Goal: Understand process/instructions: Learn how to perform a task or action

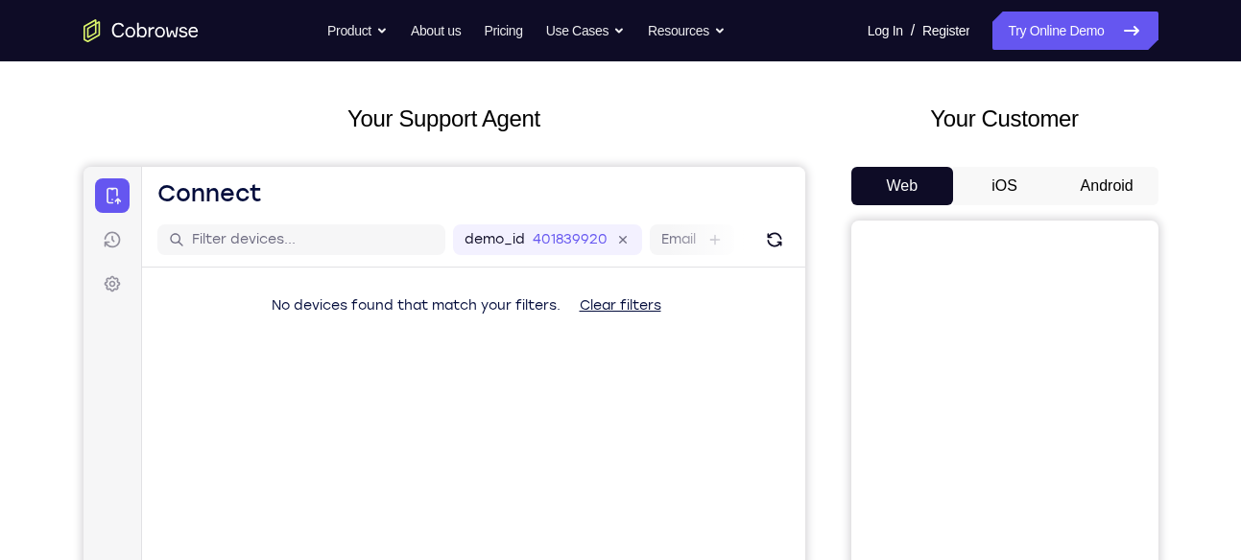
click at [1090, 194] on button "Android" at bounding box center [1107, 186] width 103 height 38
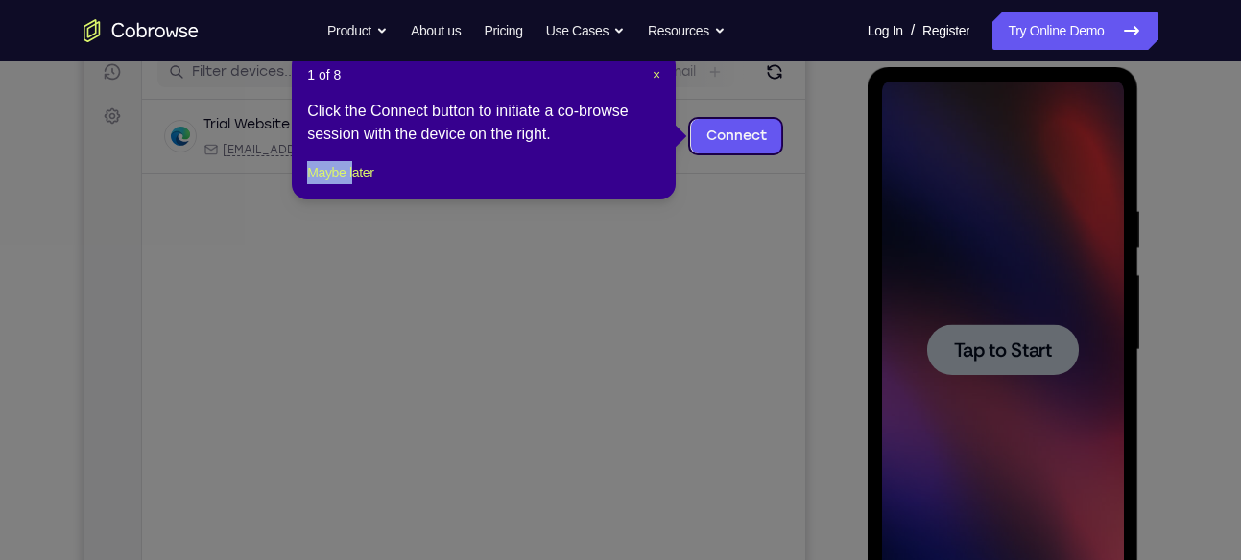
click at [360, 182] on div "1 of 8 × Click the Connect button to initiate a co-browse session with the devi…" at bounding box center [484, 125] width 384 height 150
click at [365, 184] on button "Maybe later" at bounding box center [340, 172] width 66 height 23
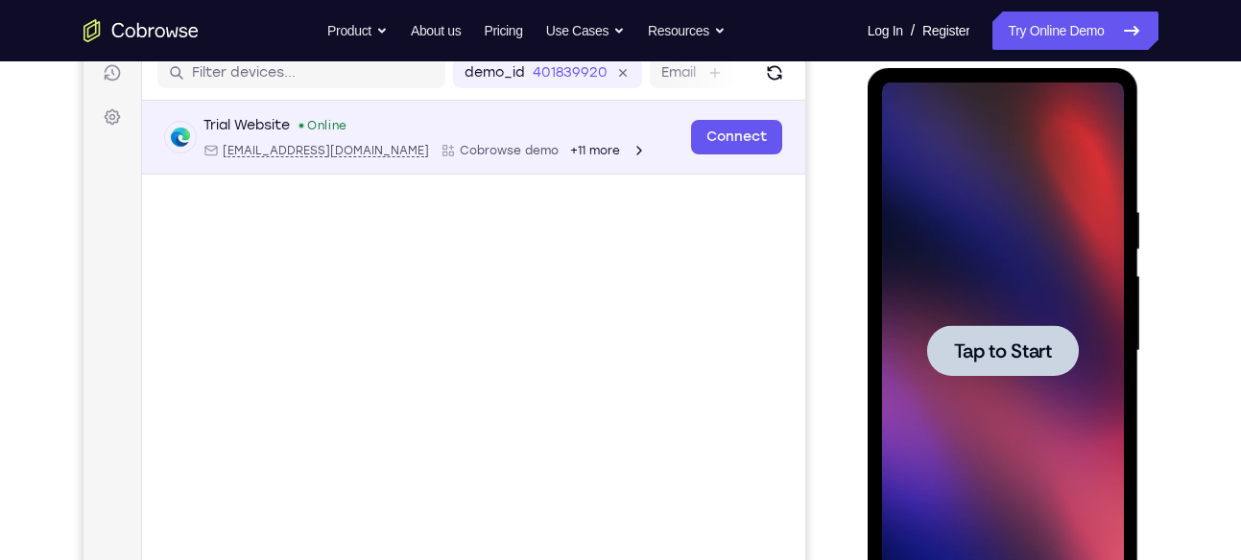
scroll to position [308, 0]
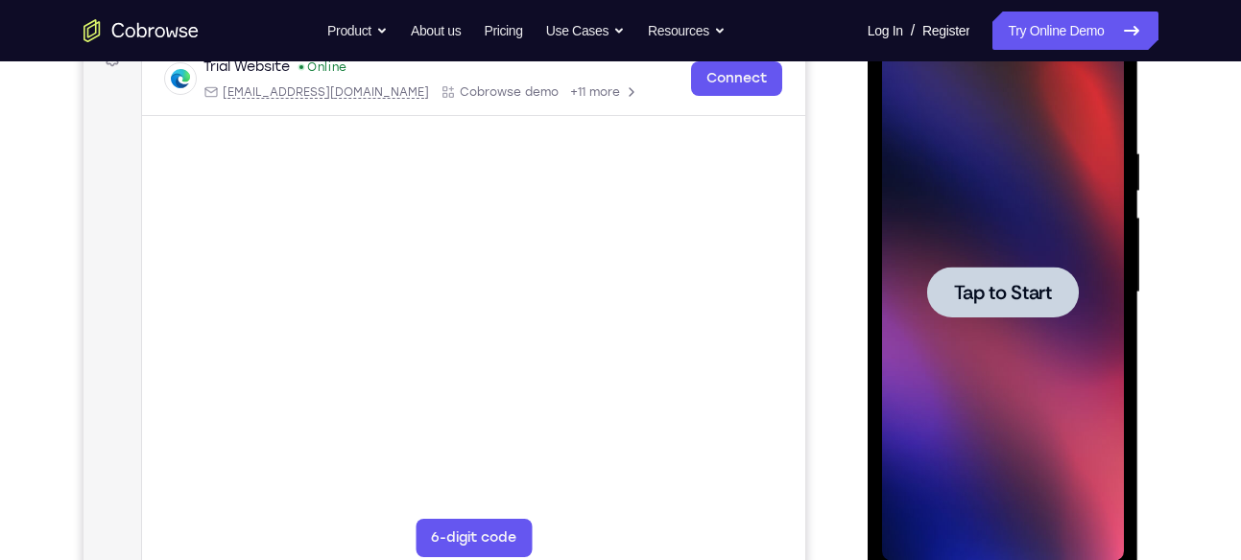
click at [937, 272] on div at bounding box center [1003, 292] width 152 height 51
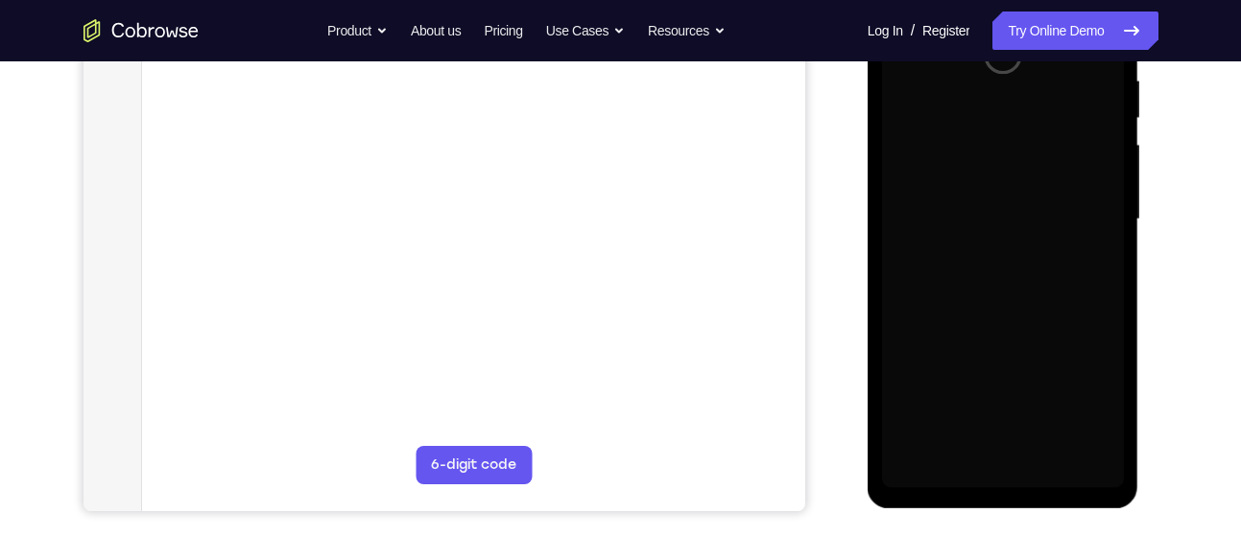
scroll to position [382, 0]
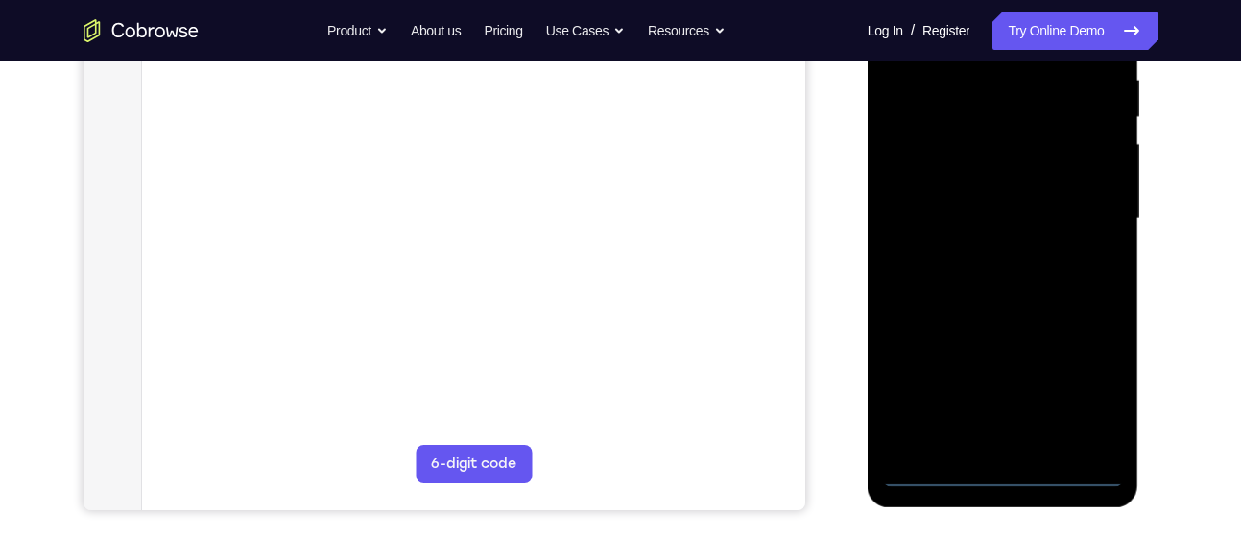
click at [1011, 482] on div at bounding box center [1003, 218] width 242 height 537
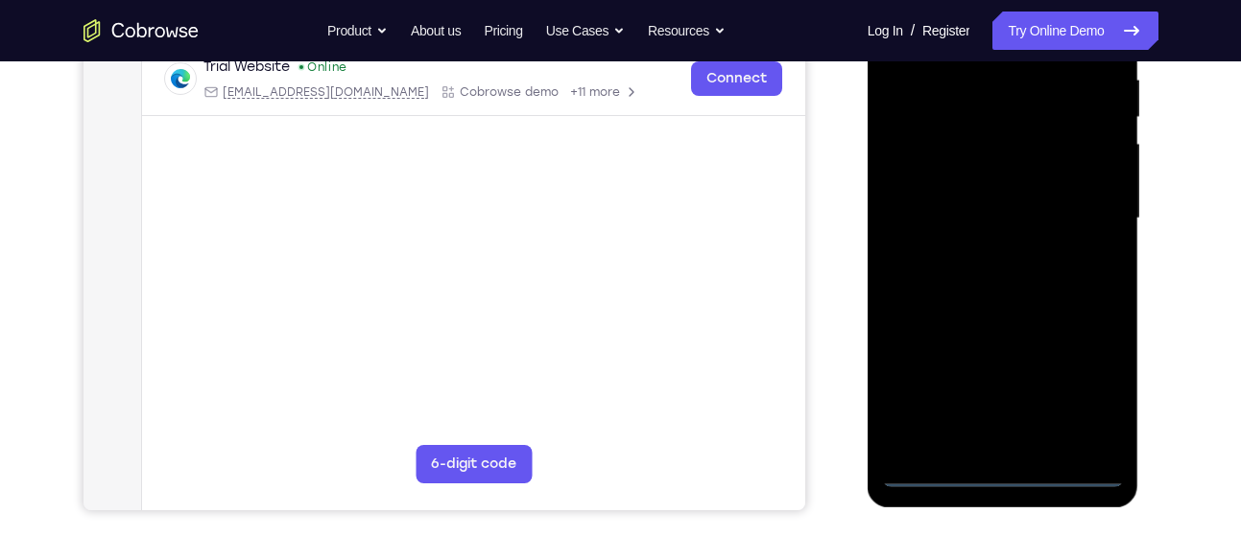
click at [1081, 382] on div at bounding box center [1003, 218] width 242 height 537
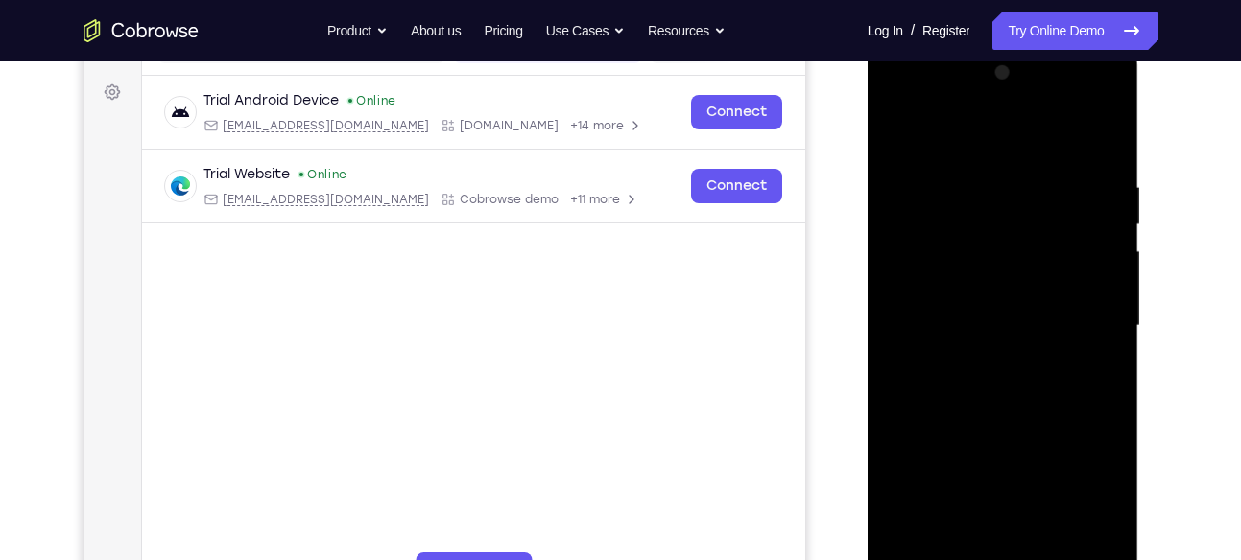
click at [939, 135] on div at bounding box center [1003, 326] width 242 height 537
click at [1089, 323] on div at bounding box center [1003, 326] width 242 height 537
click at [985, 354] on div at bounding box center [1003, 326] width 242 height 537
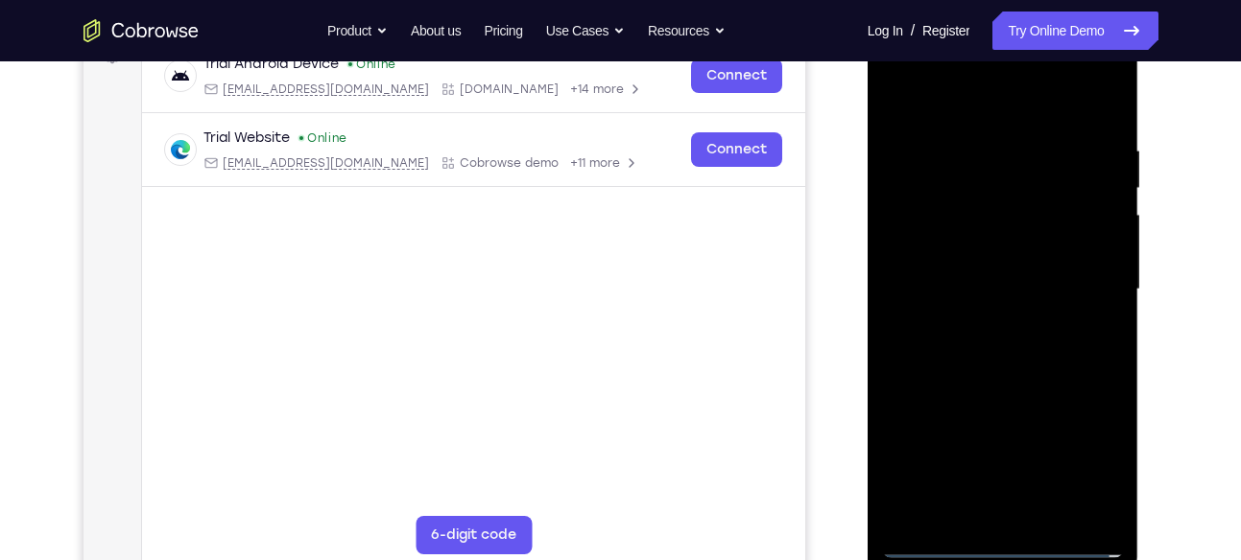
scroll to position [313, 0]
click at [995, 386] on div at bounding box center [1003, 287] width 242 height 537
click at [973, 201] on div at bounding box center [1003, 287] width 242 height 537
click at [994, 305] on div at bounding box center [1003, 287] width 242 height 537
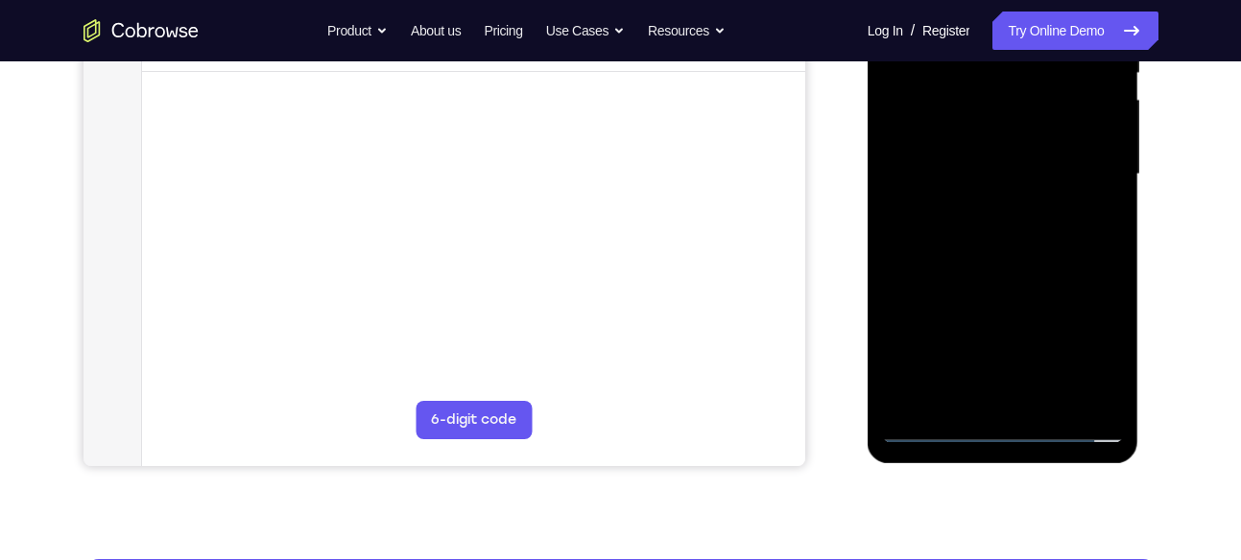
scroll to position [427, 0]
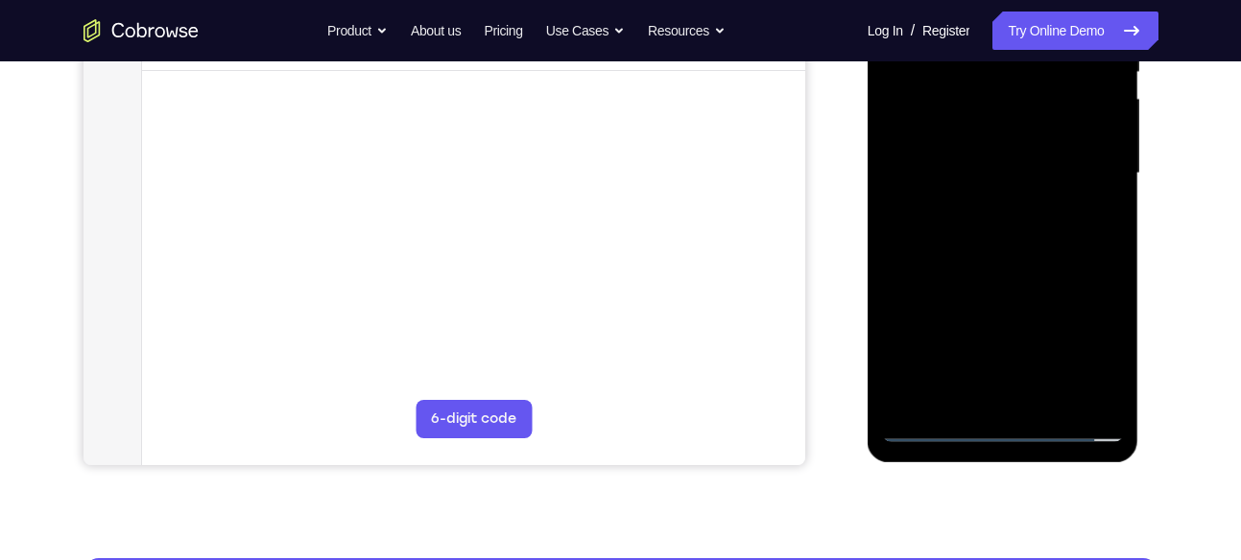
click at [1065, 407] on div at bounding box center [1003, 173] width 242 height 537
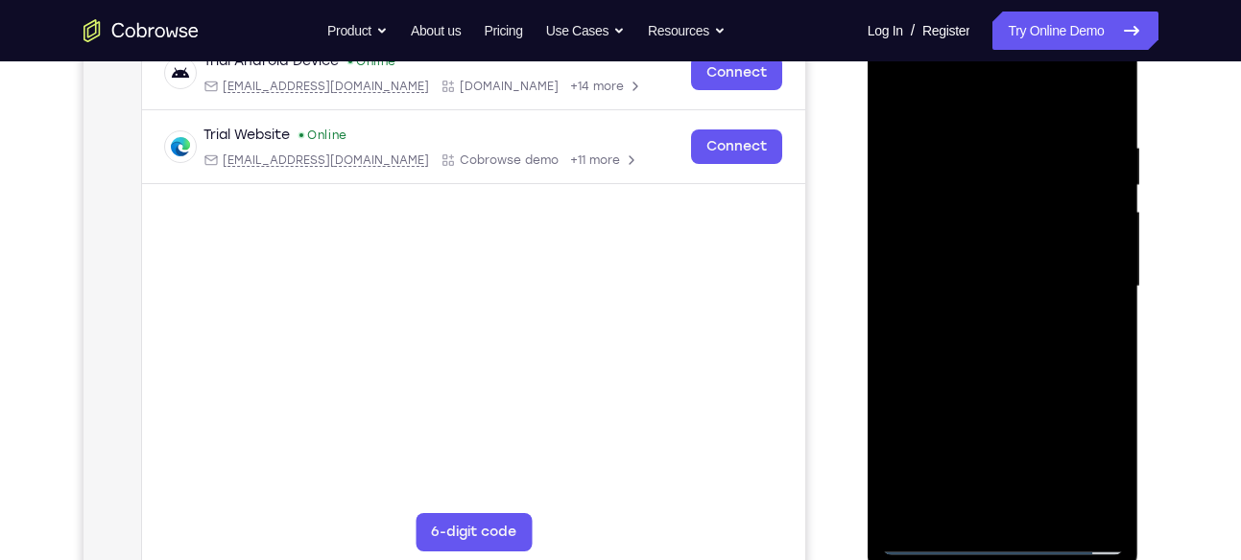
scroll to position [290, 0]
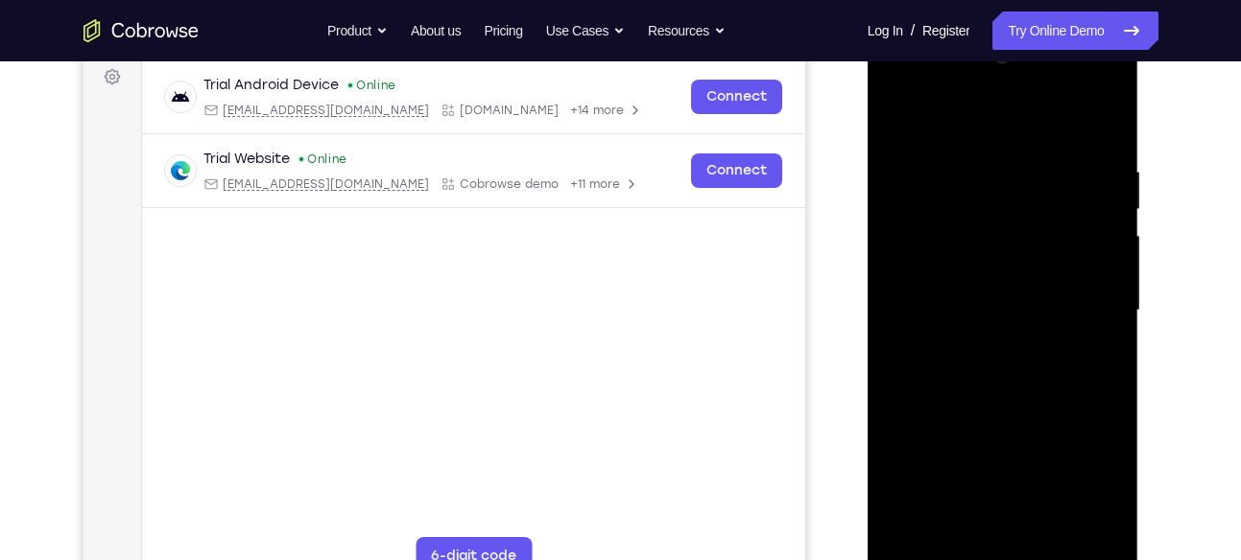
click at [921, 238] on div at bounding box center [1003, 310] width 242 height 537
drag, startPoint x: 921, startPoint y: 238, endPoint x: 1028, endPoint y: 408, distance: 200.5
click at [1028, 408] on div at bounding box center [1003, 310] width 242 height 537
click at [1025, 389] on div at bounding box center [1003, 310] width 242 height 537
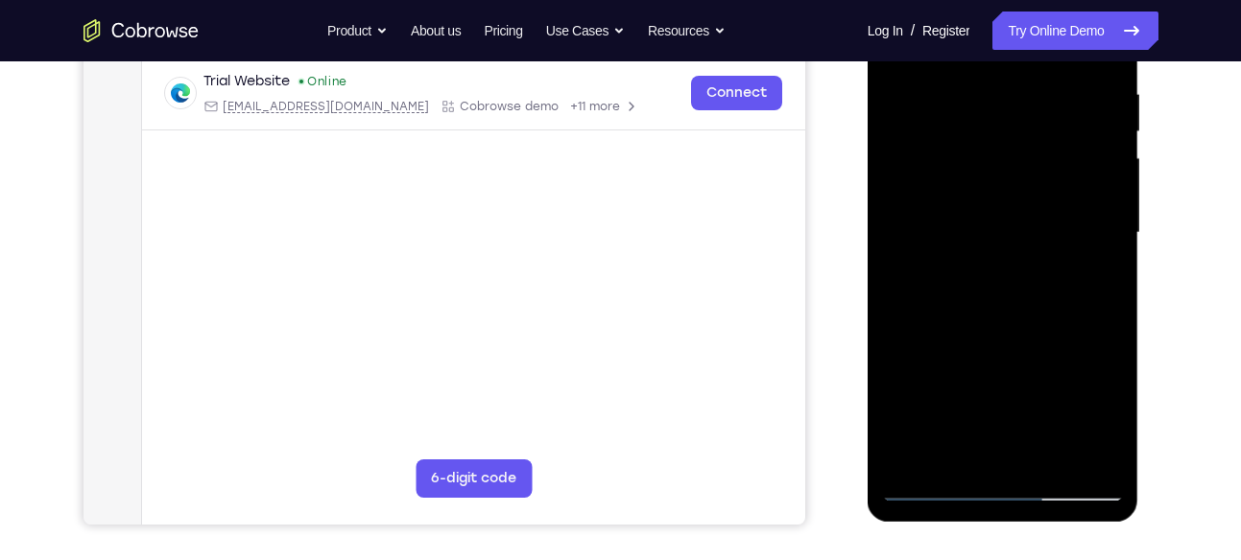
scroll to position [365, 0]
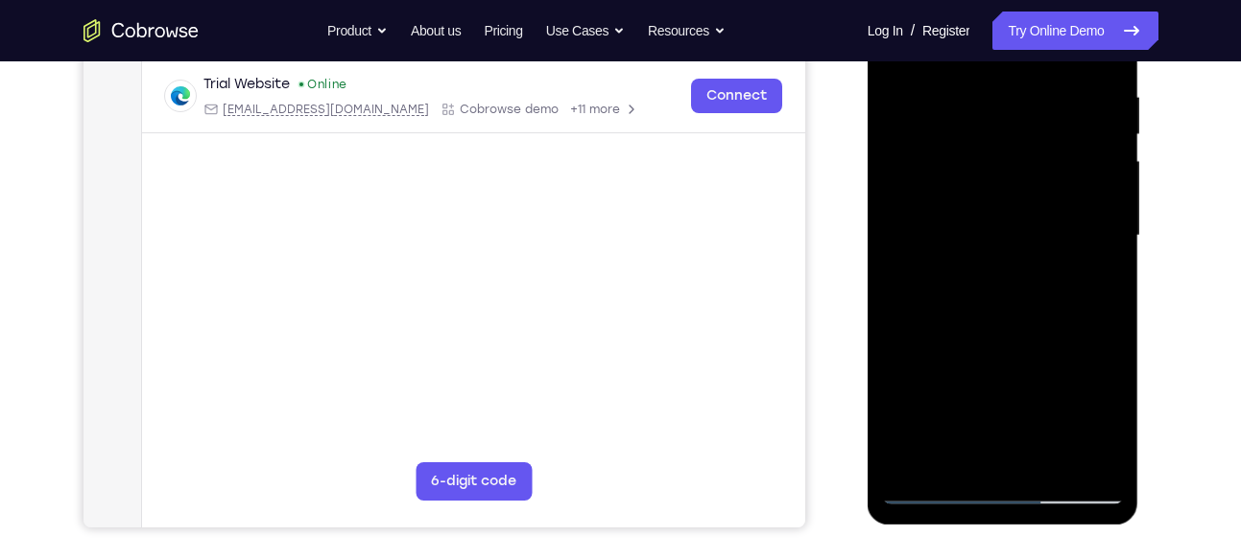
click at [1115, 438] on div at bounding box center [1003, 235] width 242 height 537
drag, startPoint x: 1049, startPoint y: 366, endPoint x: 1061, endPoint y: 453, distance: 88.2
click at [1061, 453] on div at bounding box center [1003, 235] width 242 height 537
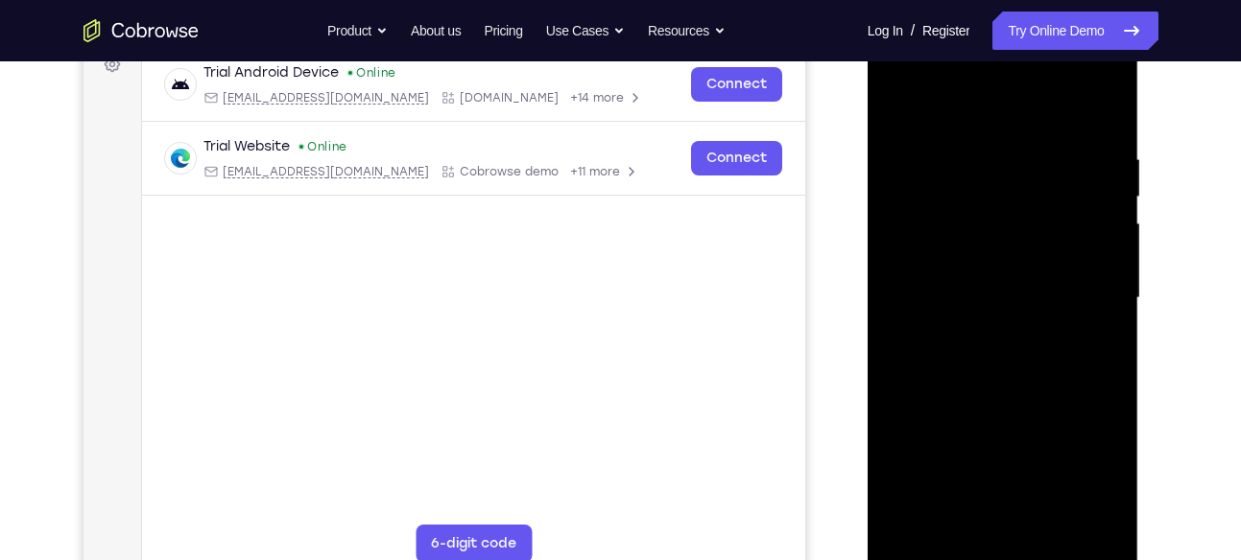
scroll to position [301, 0]
drag, startPoint x: 1036, startPoint y: 341, endPoint x: 1058, endPoint y: 83, distance: 259.1
click at [1058, 83] on div at bounding box center [1003, 299] width 242 height 537
drag, startPoint x: 1015, startPoint y: 416, endPoint x: 1035, endPoint y: 229, distance: 187.3
click at [1035, 229] on div at bounding box center [1003, 299] width 242 height 537
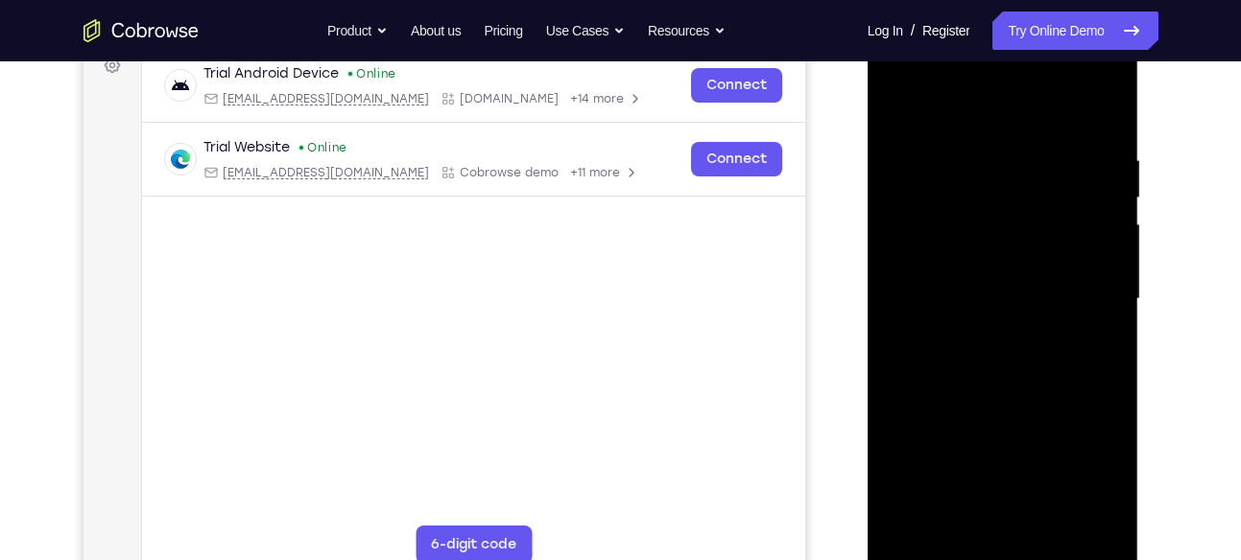
scroll to position [320, 0]
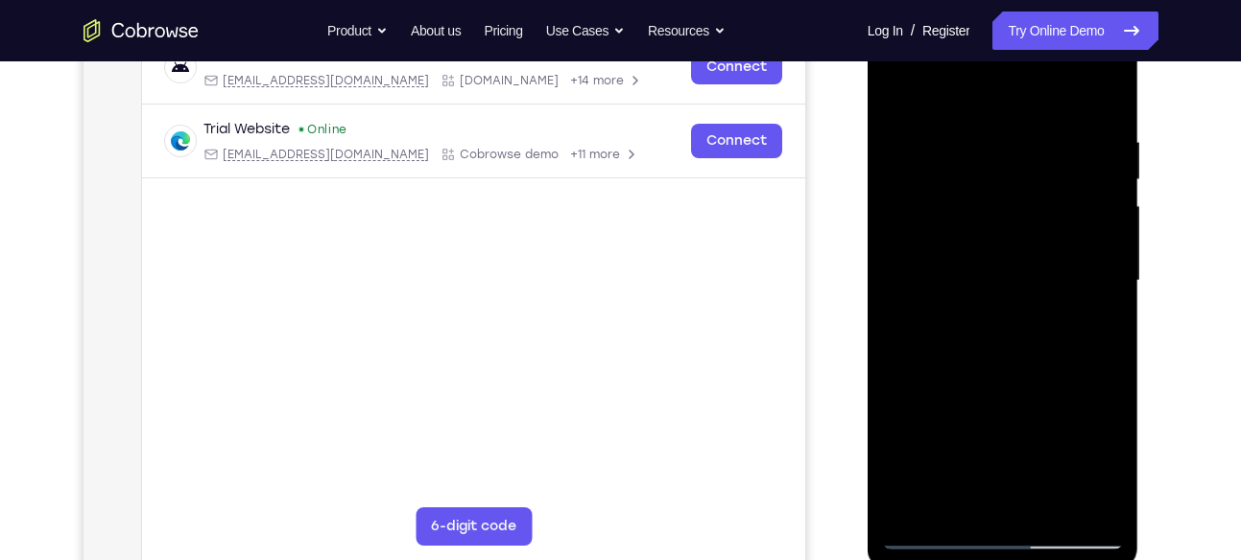
click at [1101, 318] on div at bounding box center [1003, 280] width 242 height 537
click at [1112, 310] on div at bounding box center [1003, 280] width 242 height 537
drag, startPoint x: 1036, startPoint y: 442, endPoint x: 1080, endPoint y: 186, distance: 259.8
click at [1080, 186] on div at bounding box center [1003, 280] width 242 height 537
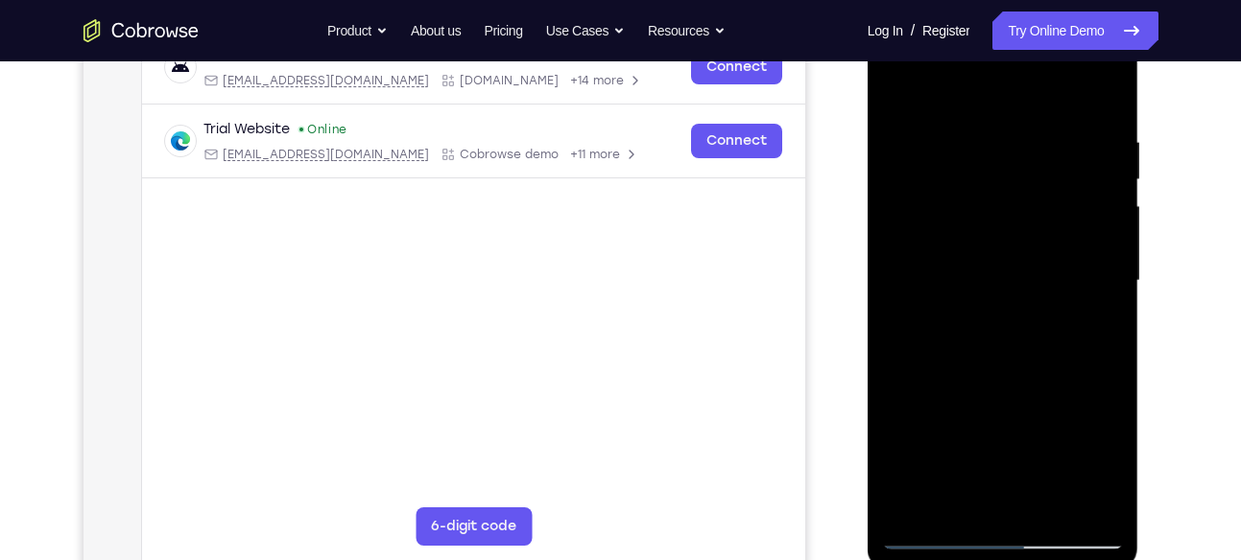
click at [989, 202] on div at bounding box center [1003, 280] width 242 height 537
drag, startPoint x: 1001, startPoint y: 411, endPoint x: 1060, endPoint y: 187, distance: 231.4
click at [1060, 187] on div at bounding box center [1003, 280] width 242 height 537
drag, startPoint x: 1028, startPoint y: 393, endPoint x: 1064, endPoint y: 188, distance: 208.6
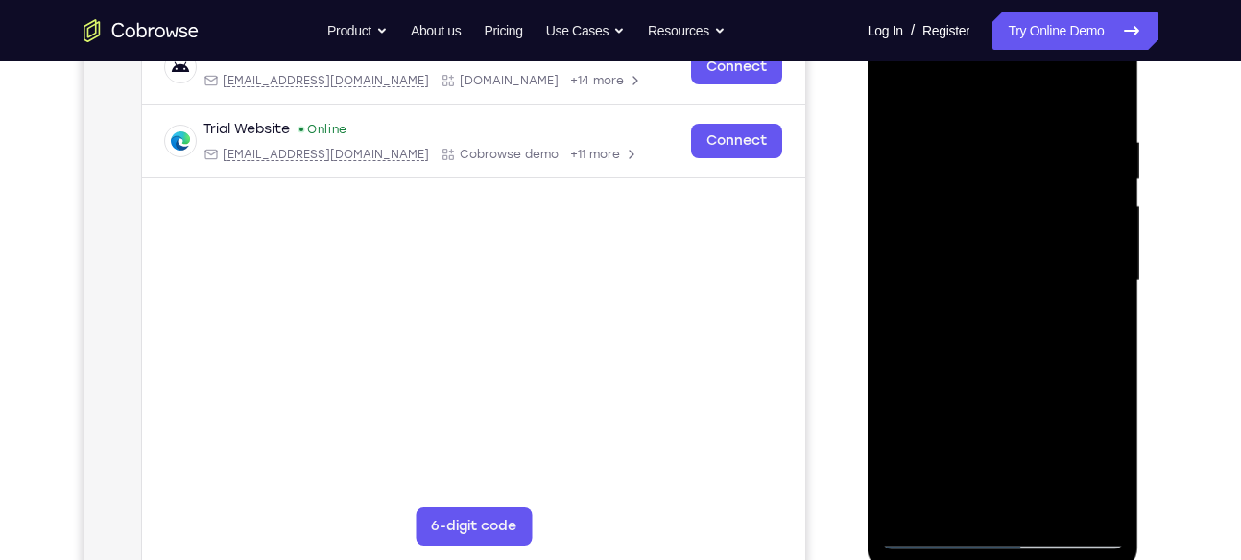
click at [1064, 188] on div at bounding box center [1003, 280] width 242 height 537
drag, startPoint x: 1010, startPoint y: 381, endPoint x: 1040, endPoint y: 178, distance: 204.7
click at [1040, 178] on div at bounding box center [1003, 280] width 242 height 537
drag, startPoint x: 1030, startPoint y: 327, endPoint x: 1059, endPoint y: 154, distance: 176.2
click at [1059, 154] on div at bounding box center [1003, 280] width 242 height 537
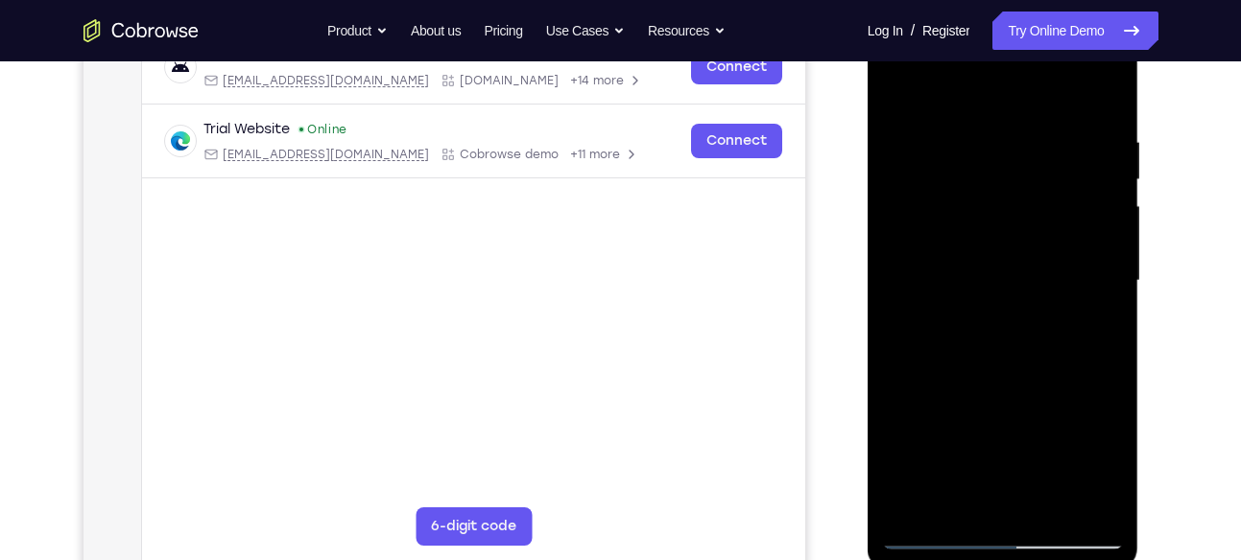
drag, startPoint x: 1025, startPoint y: 366, endPoint x: 1039, endPoint y: 210, distance: 156.1
click at [1039, 210] on div at bounding box center [1003, 280] width 242 height 537
click at [1106, 282] on div at bounding box center [1003, 280] width 242 height 537
drag, startPoint x: 1045, startPoint y: 371, endPoint x: 1074, endPoint y: 190, distance: 183.6
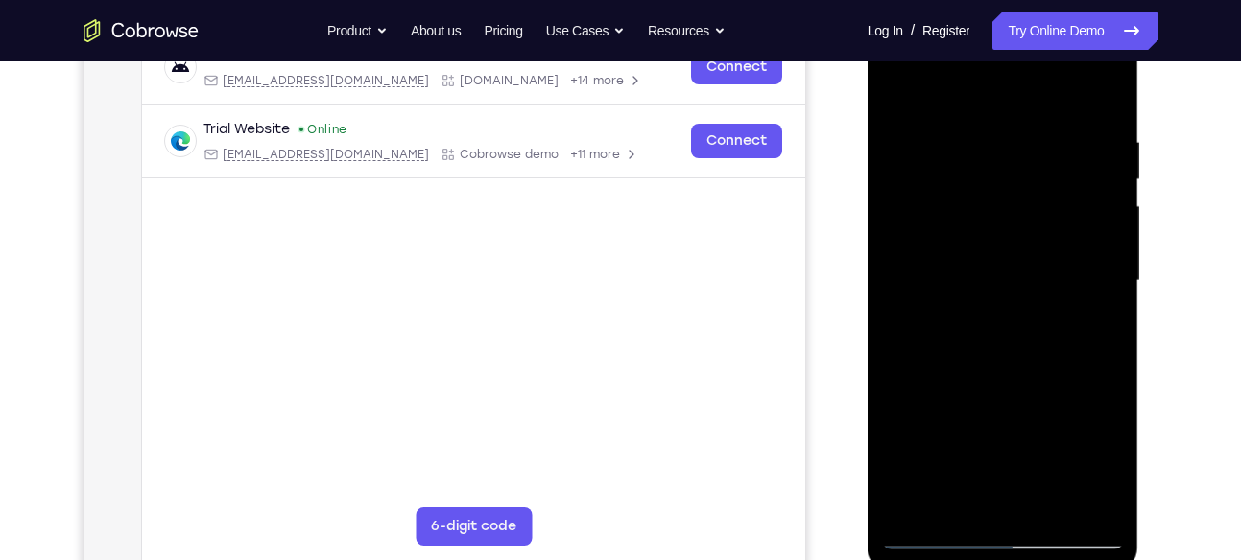
click at [1074, 190] on div at bounding box center [1003, 280] width 242 height 537
drag, startPoint x: 1018, startPoint y: 398, endPoint x: 1043, endPoint y: 229, distance: 170.7
click at [1043, 229] on div at bounding box center [1003, 280] width 242 height 537
drag, startPoint x: 1014, startPoint y: 351, endPoint x: 1037, endPoint y: 164, distance: 188.5
click at [1037, 164] on div at bounding box center [1003, 280] width 242 height 537
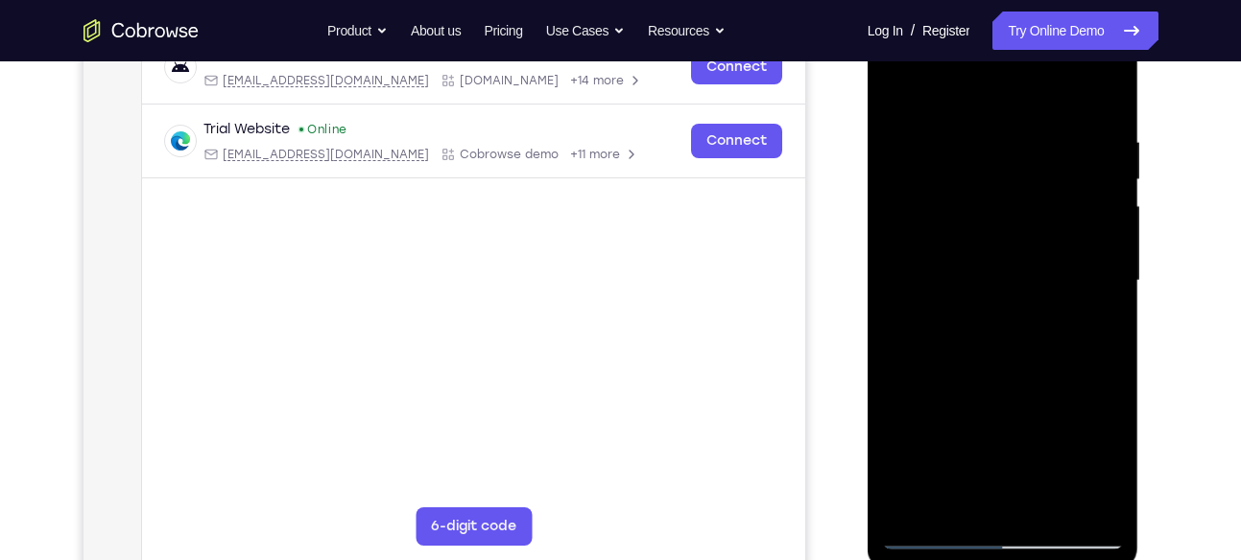
click at [965, 440] on div at bounding box center [1003, 280] width 242 height 537
drag, startPoint x: 1023, startPoint y: 342, endPoint x: 1060, endPoint y: 229, distance: 118.3
click at [1060, 229] on div at bounding box center [1003, 280] width 242 height 537
drag, startPoint x: 1056, startPoint y: 420, endPoint x: 1070, endPoint y: 317, distance: 104.6
click at [1070, 317] on div at bounding box center [1003, 280] width 242 height 537
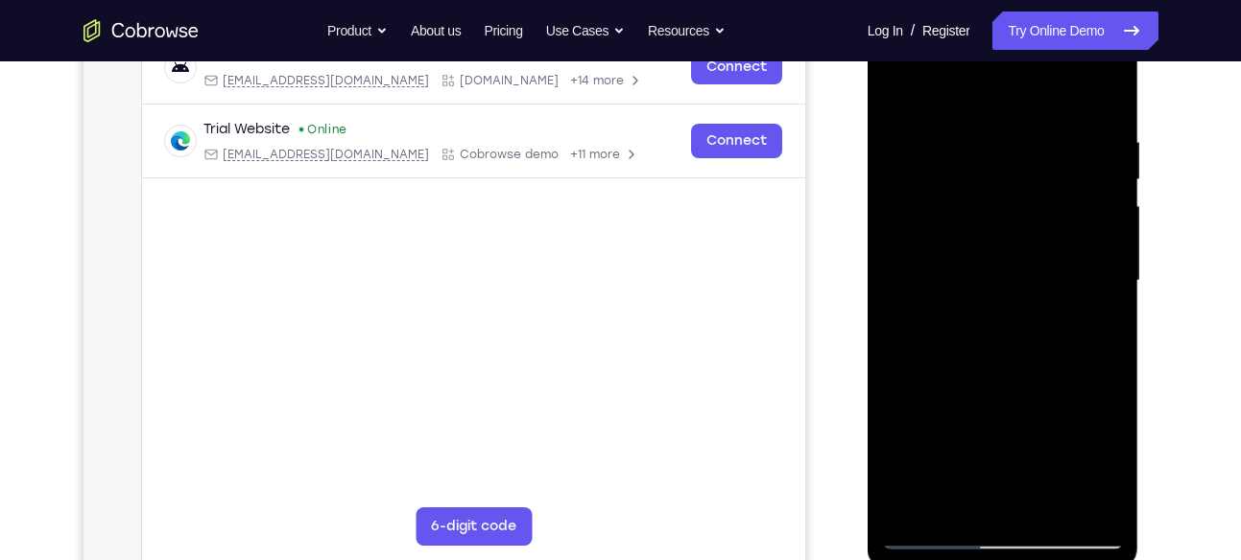
drag, startPoint x: 1010, startPoint y: 384, endPoint x: 1050, endPoint y: 220, distance: 169.0
click at [1050, 220] on div at bounding box center [1003, 280] width 242 height 537
drag, startPoint x: 1020, startPoint y: 396, endPoint x: 1051, endPoint y: 222, distance: 177.3
click at [1051, 222] on div at bounding box center [1003, 280] width 242 height 537
drag, startPoint x: 1005, startPoint y: 454, endPoint x: 1045, endPoint y: 207, distance: 249.9
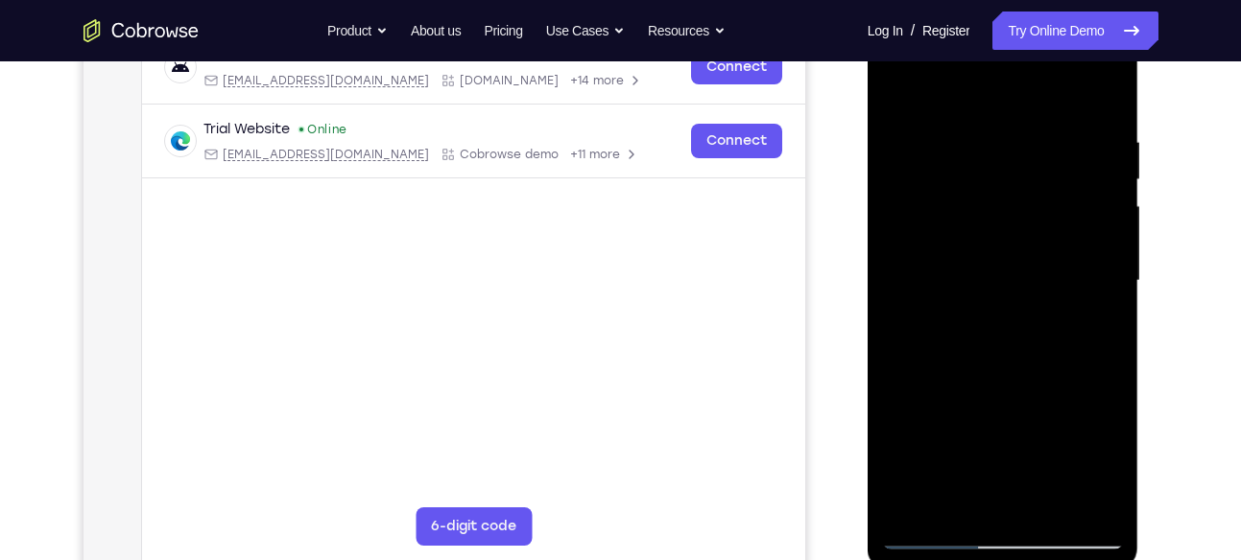
click at [1045, 207] on div at bounding box center [1003, 280] width 242 height 537
drag, startPoint x: 1022, startPoint y: 401, endPoint x: 1032, endPoint y: 213, distance: 188.3
click at [1032, 213] on div at bounding box center [1003, 280] width 242 height 537
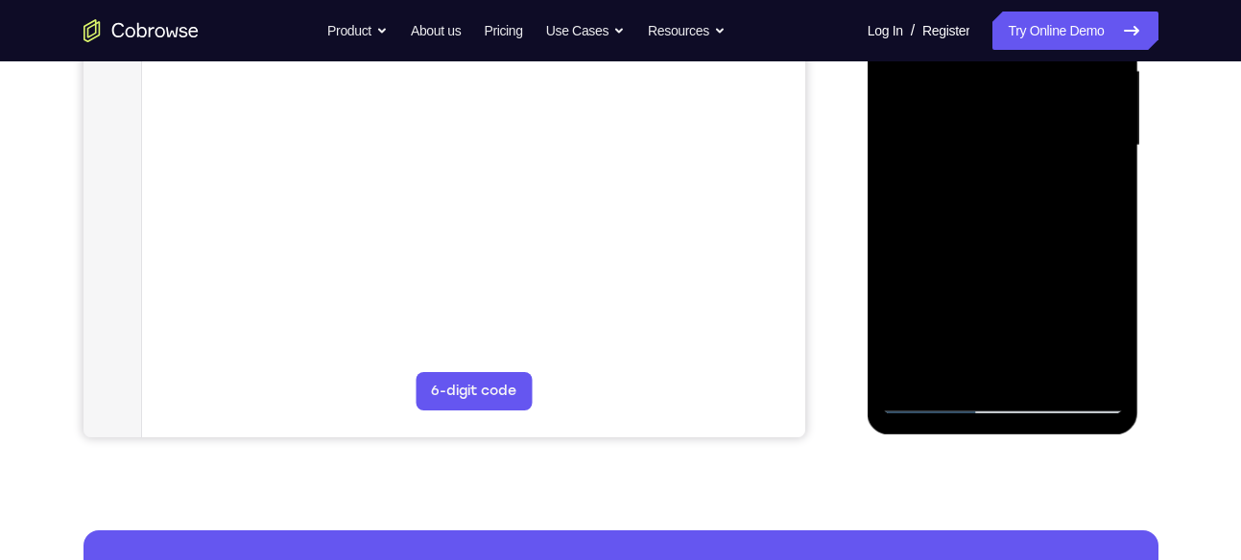
scroll to position [459, 0]
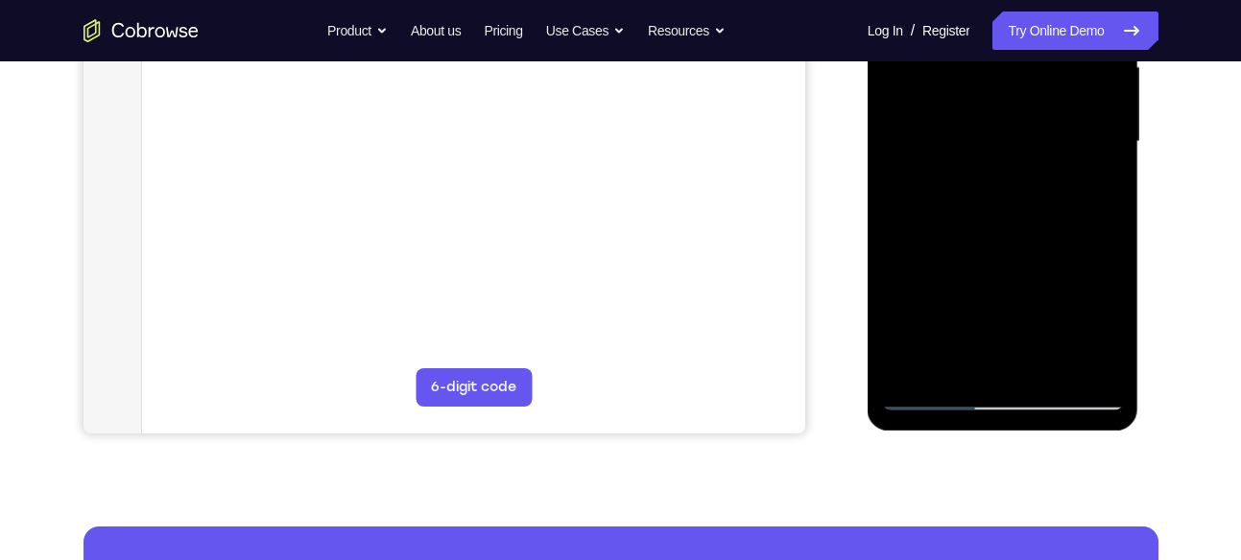
click at [1043, 361] on div at bounding box center [1003, 141] width 242 height 537
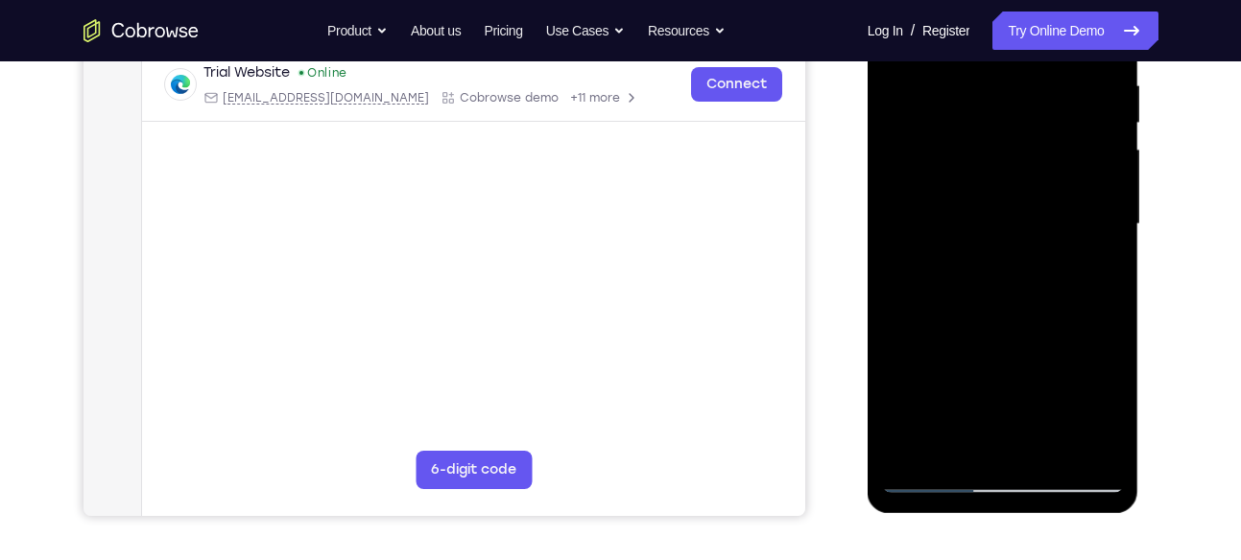
scroll to position [369, 0]
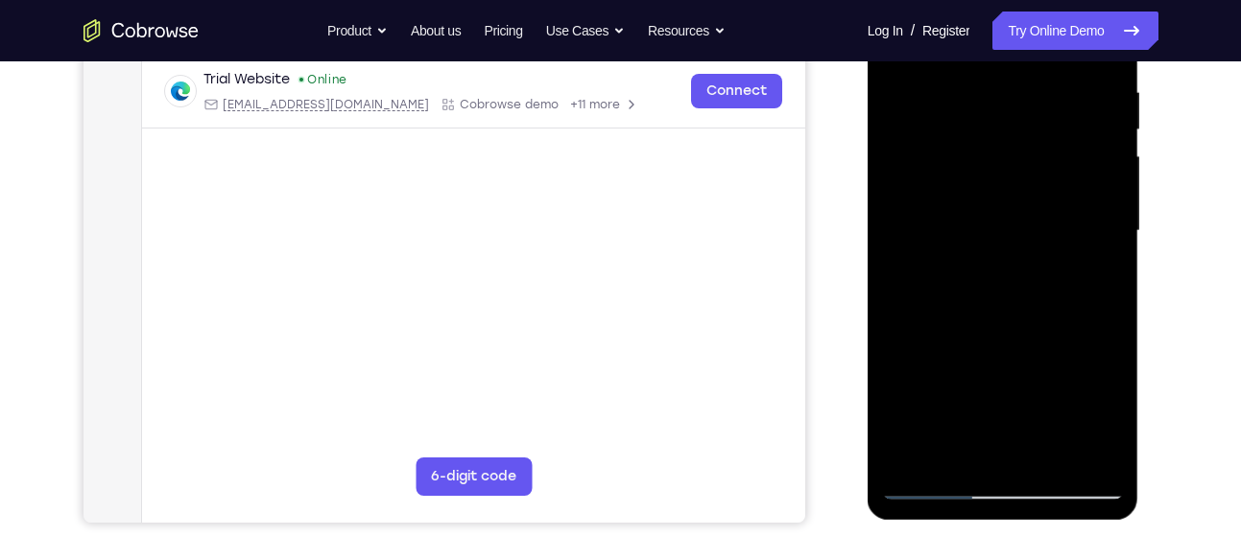
click at [1042, 324] on div at bounding box center [1003, 231] width 242 height 537
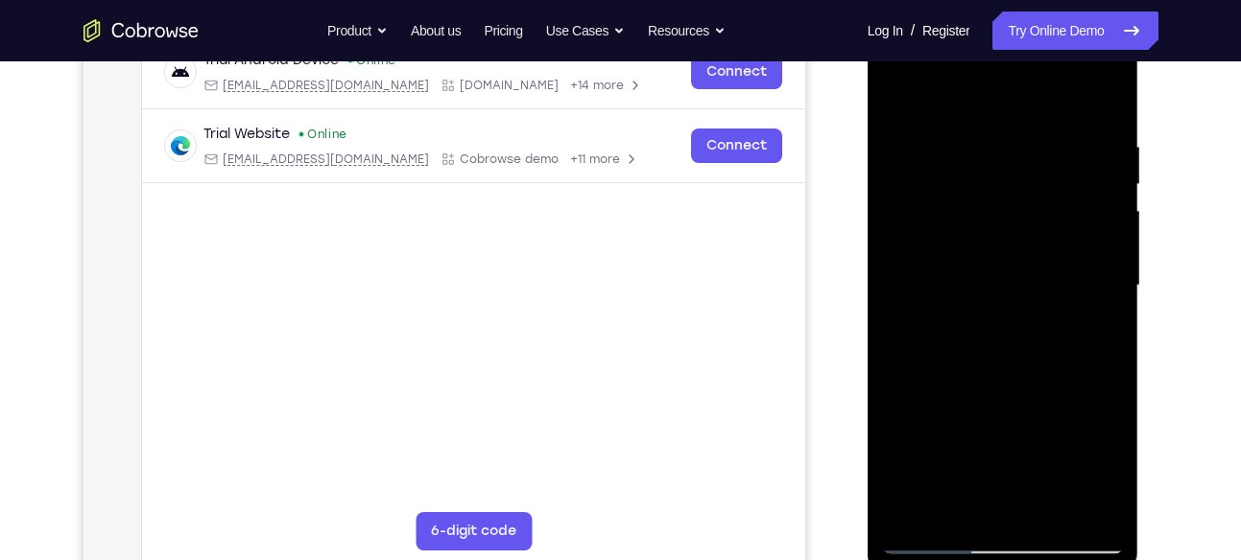
scroll to position [314, 0]
click at [1010, 265] on div at bounding box center [1003, 286] width 242 height 537
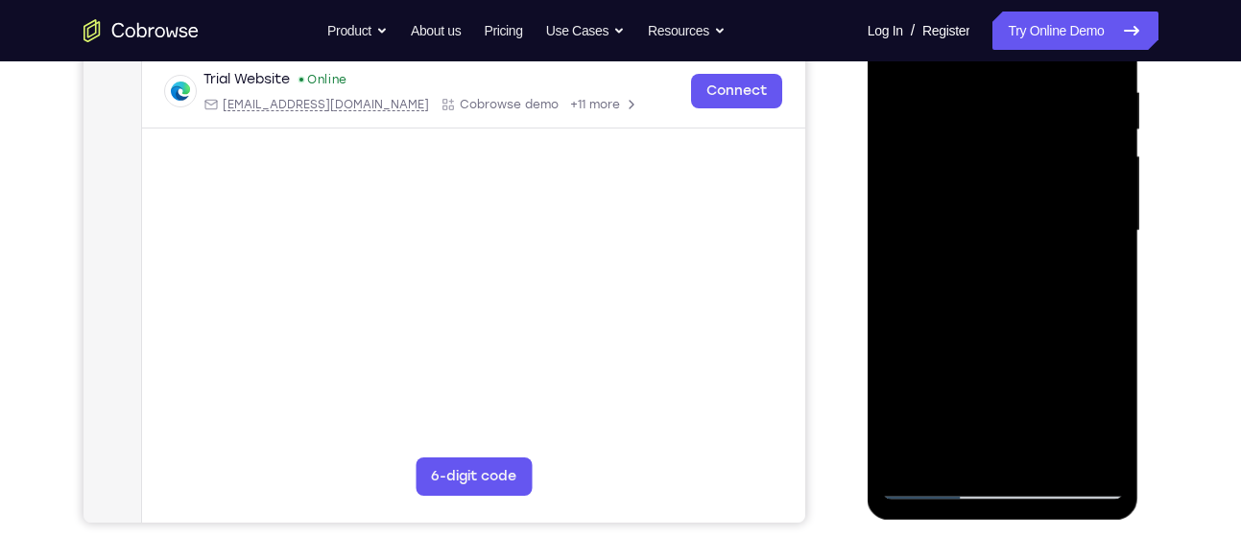
scroll to position [371, 0]
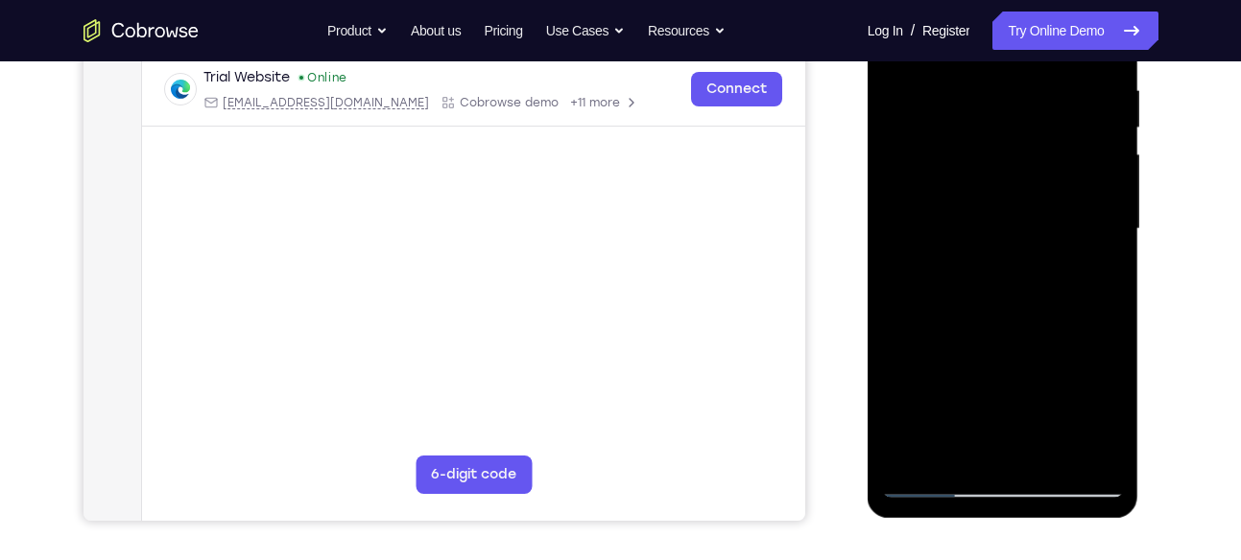
click at [1093, 277] on div at bounding box center [1003, 229] width 242 height 537
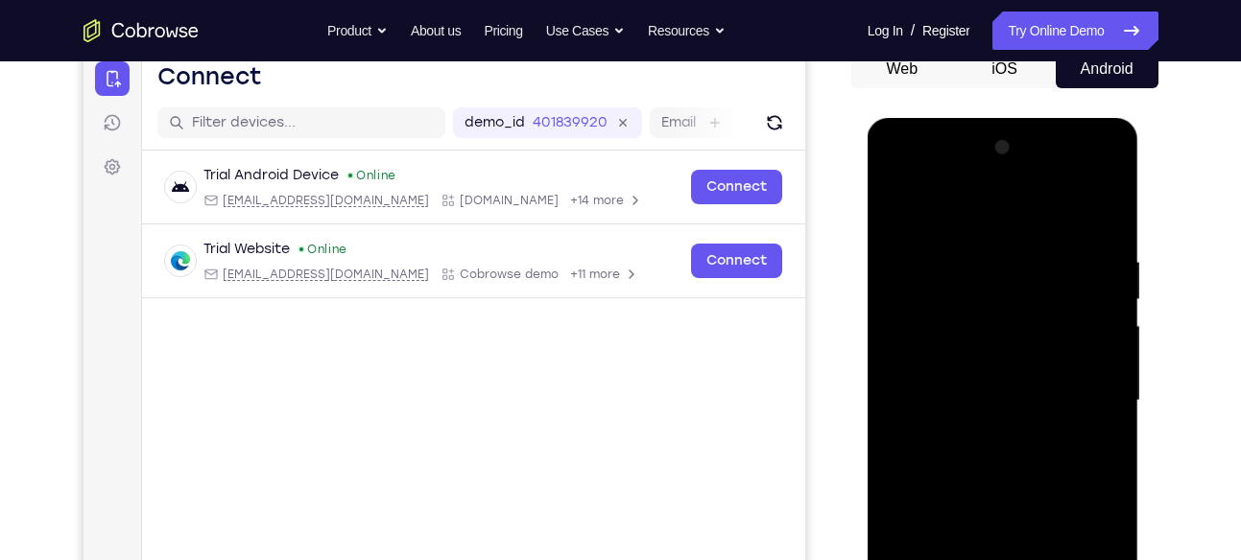
scroll to position [199, 0]
click at [894, 210] on div at bounding box center [1003, 401] width 242 height 537
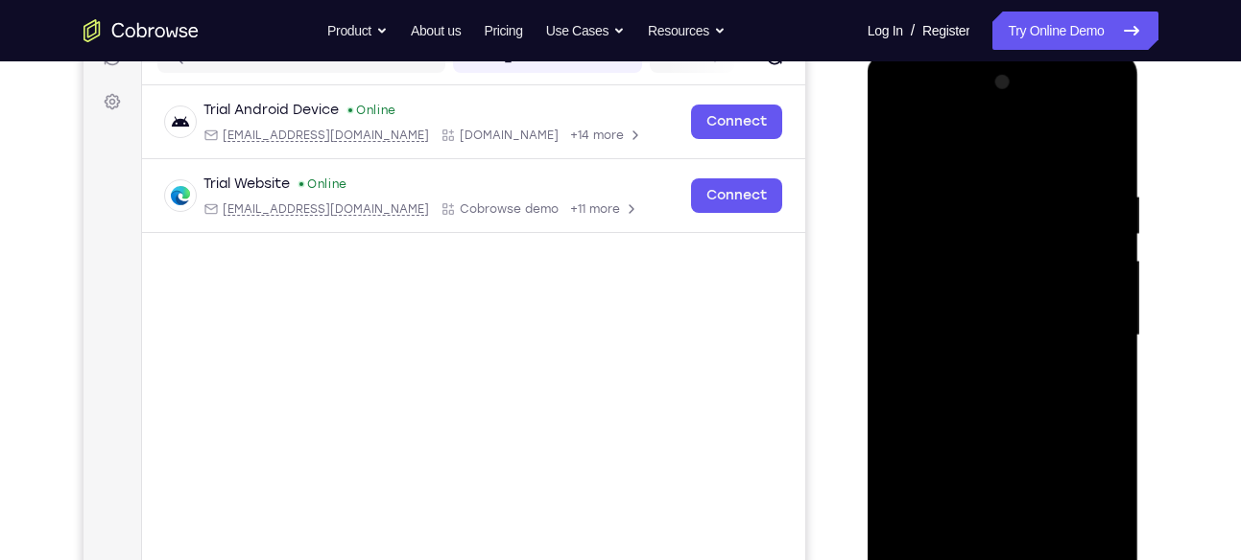
scroll to position [286, 0]
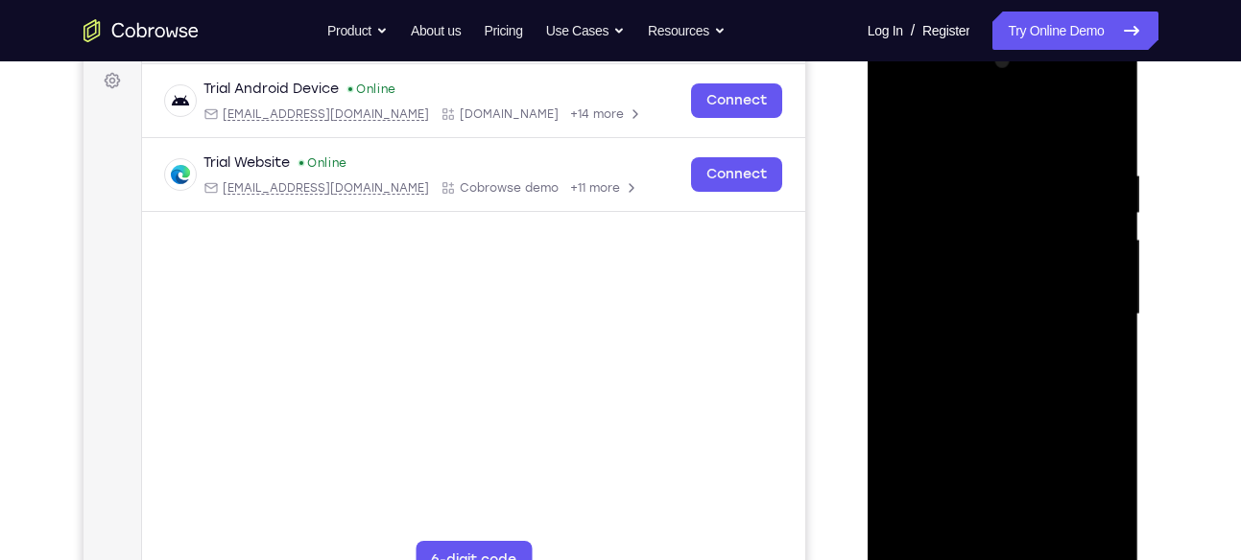
click at [986, 338] on div at bounding box center [1003, 314] width 242 height 537
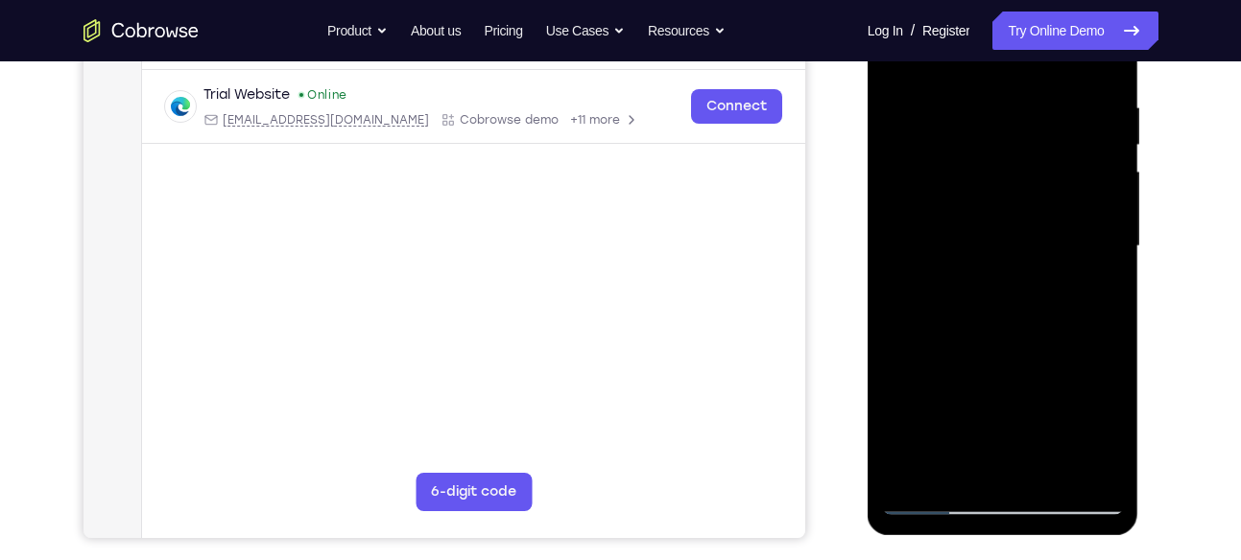
scroll to position [356, 0]
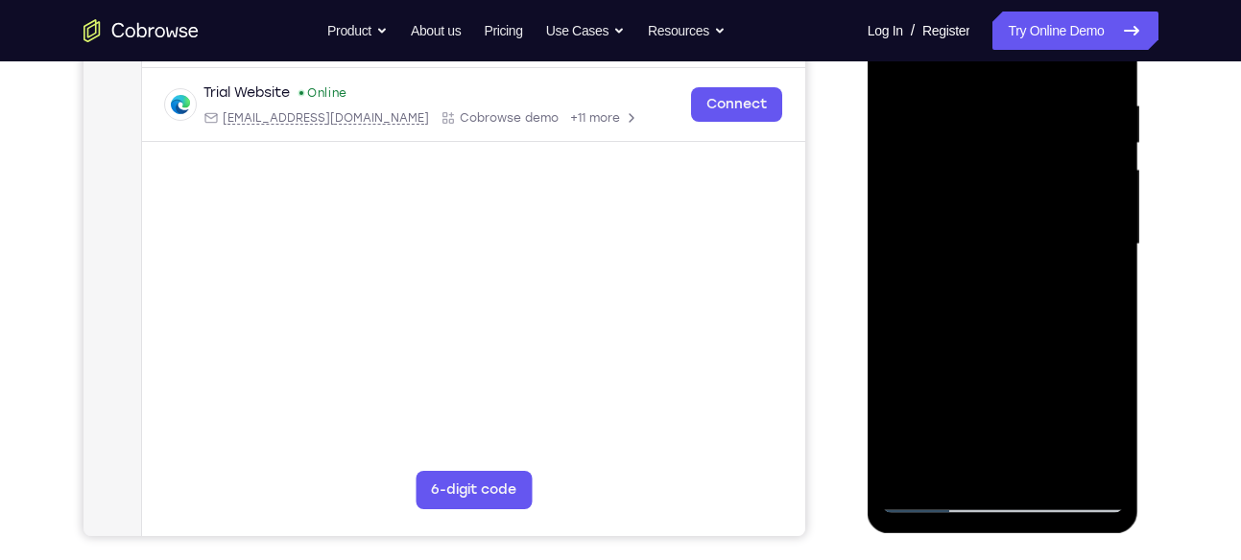
drag, startPoint x: 986, startPoint y: 268, endPoint x: 981, endPoint y: 220, distance: 48.3
click at [981, 220] on div at bounding box center [1003, 244] width 242 height 537
click at [1092, 423] on div at bounding box center [1003, 244] width 242 height 537
click at [1096, 287] on div at bounding box center [1003, 244] width 242 height 537
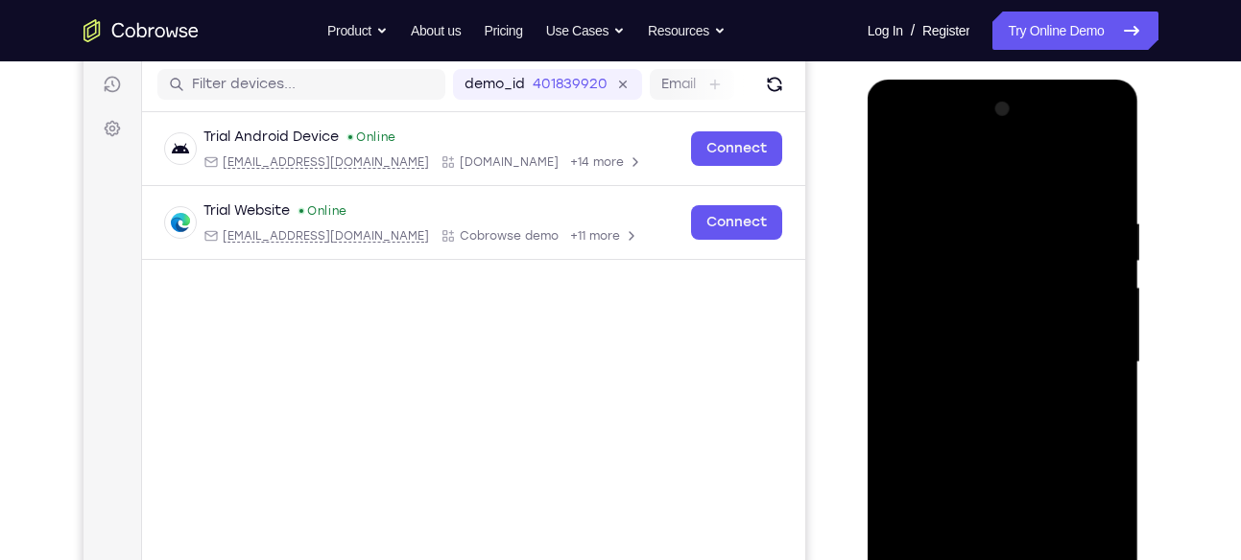
scroll to position [229, 0]
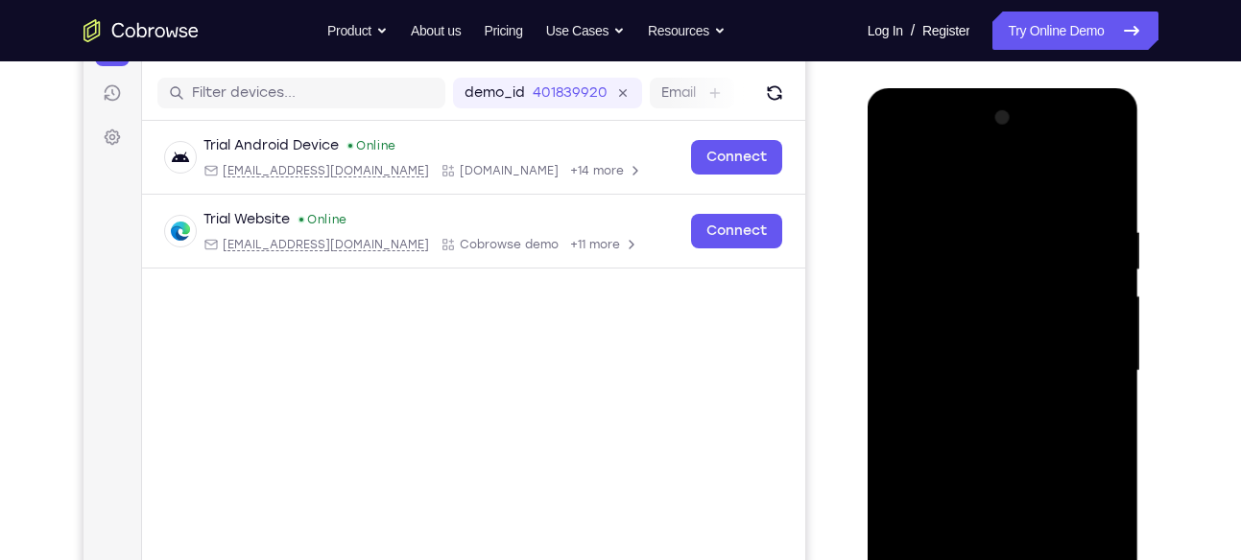
click at [894, 179] on div at bounding box center [1003, 371] width 242 height 537
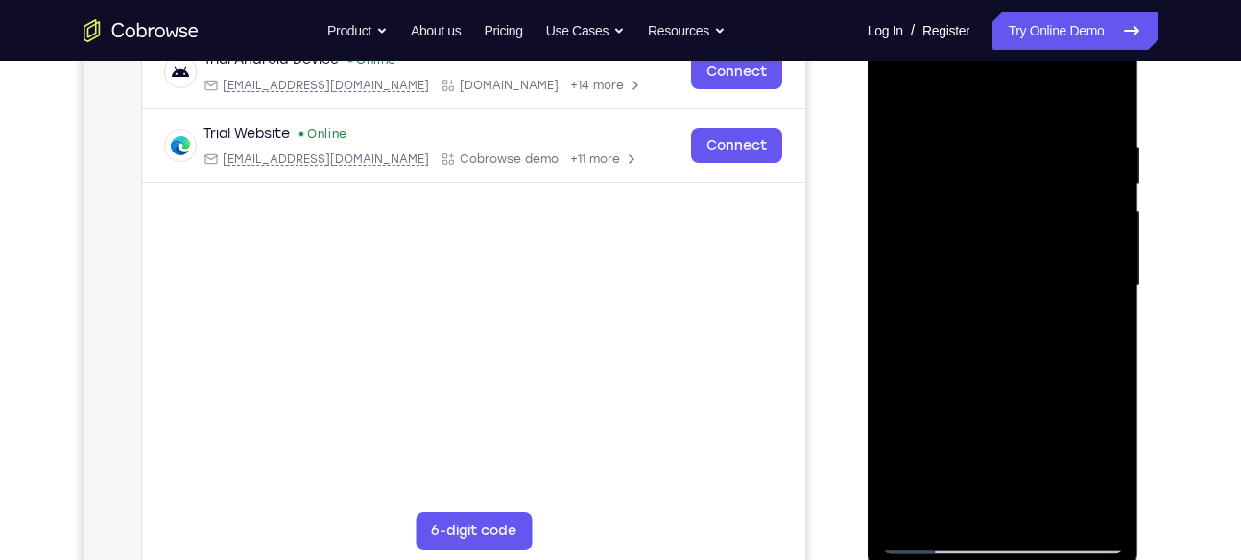
scroll to position [320, 0]
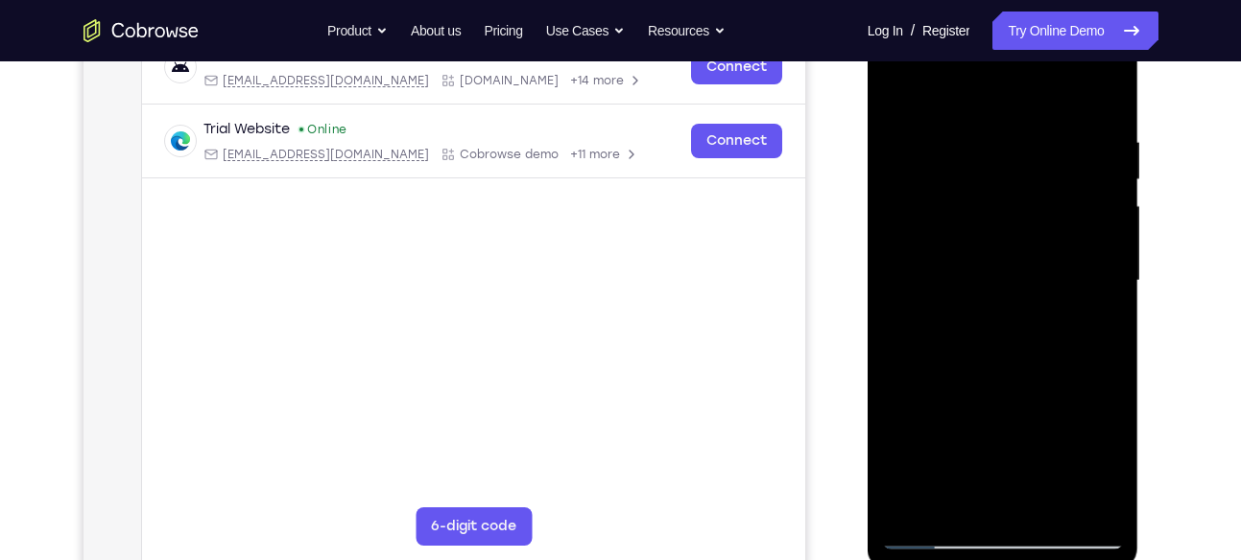
click at [1017, 341] on div at bounding box center [1003, 280] width 242 height 537
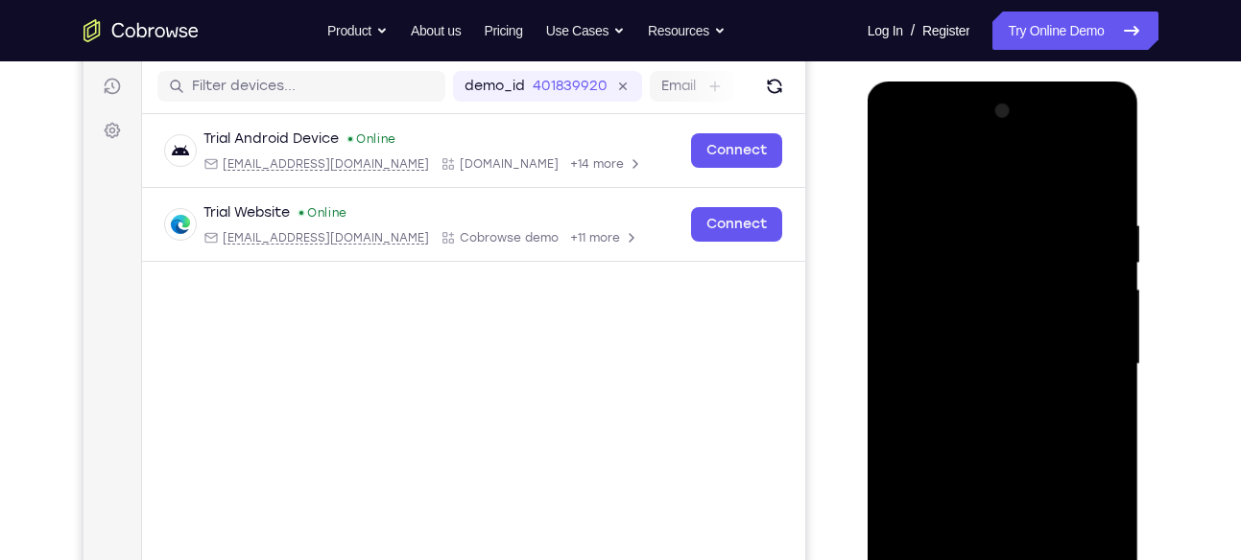
scroll to position [235, 0]
click at [907, 180] on div at bounding box center [1003, 365] width 242 height 537
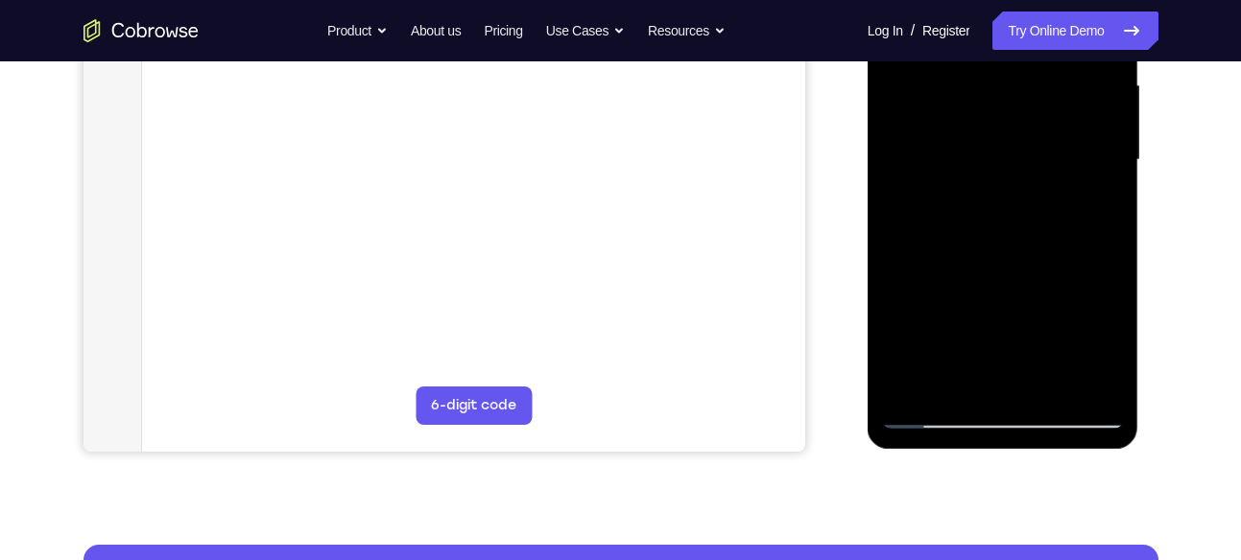
scroll to position [441, 0]
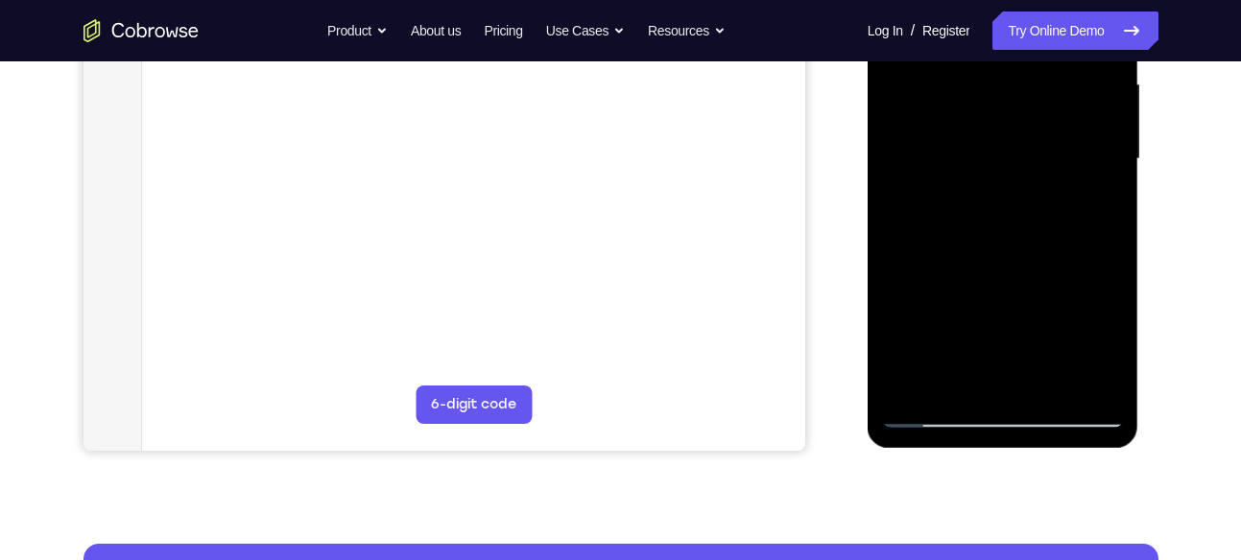
click at [990, 350] on div at bounding box center [1003, 159] width 242 height 537
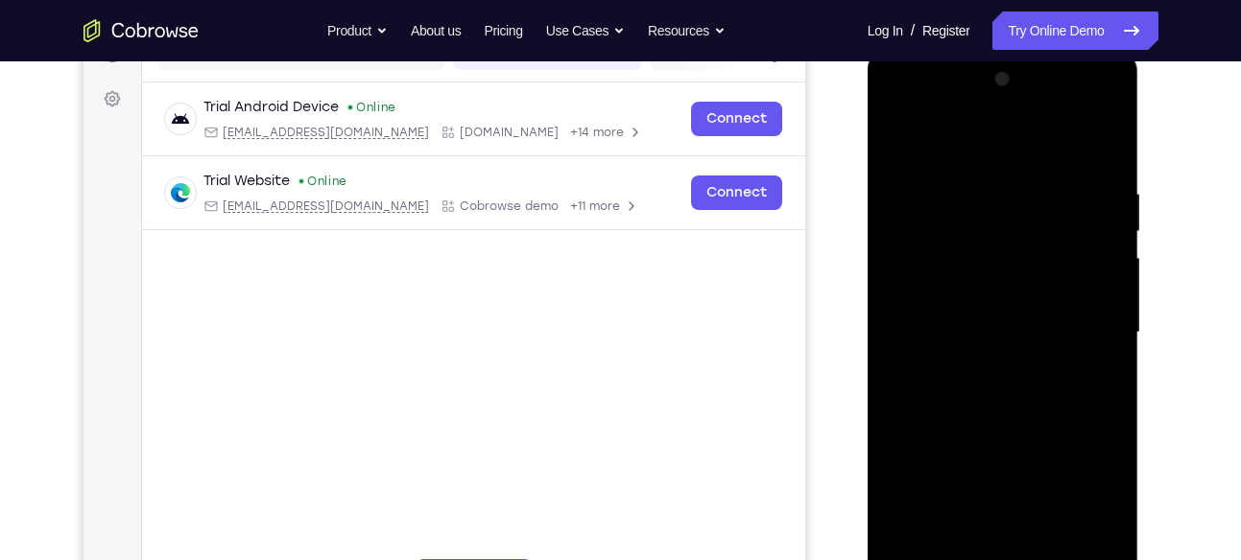
scroll to position [267, 0]
click at [900, 142] on div at bounding box center [1003, 333] width 242 height 537
click at [895, 137] on div at bounding box center [1003, 333] width 242 height 537
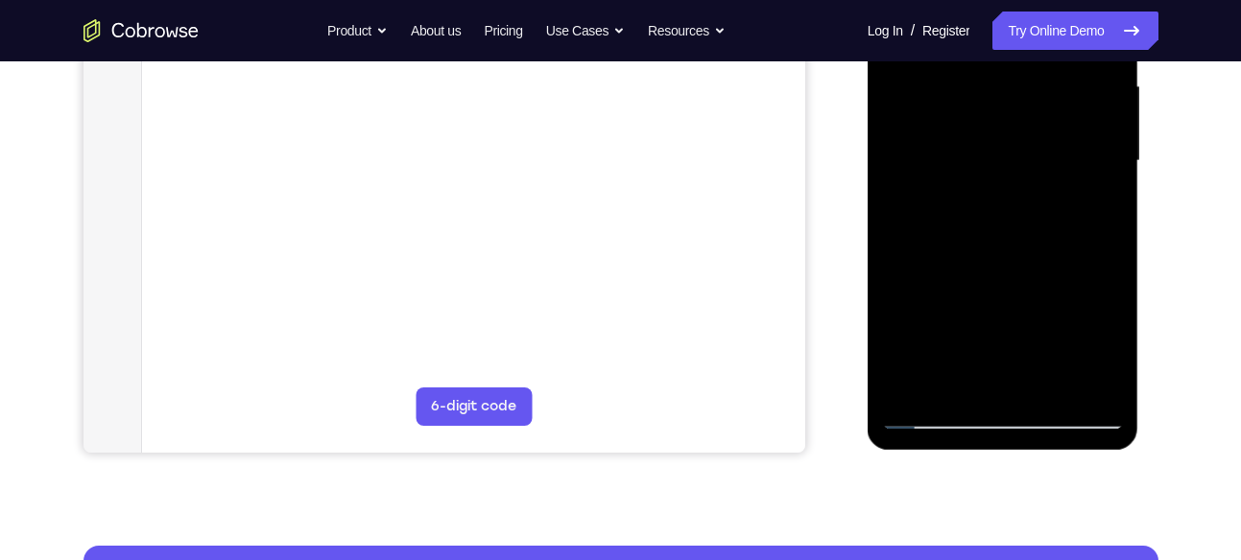
scroll to position [442, 0]
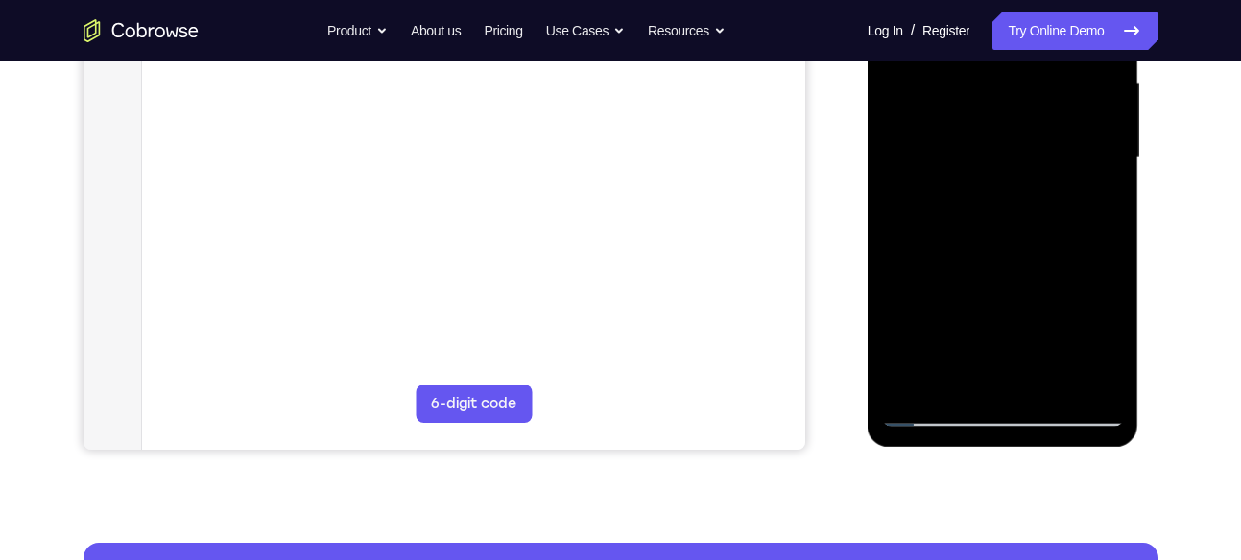
click at [995, 383] on div at bounding box center [1003, 158] width 242 height 537
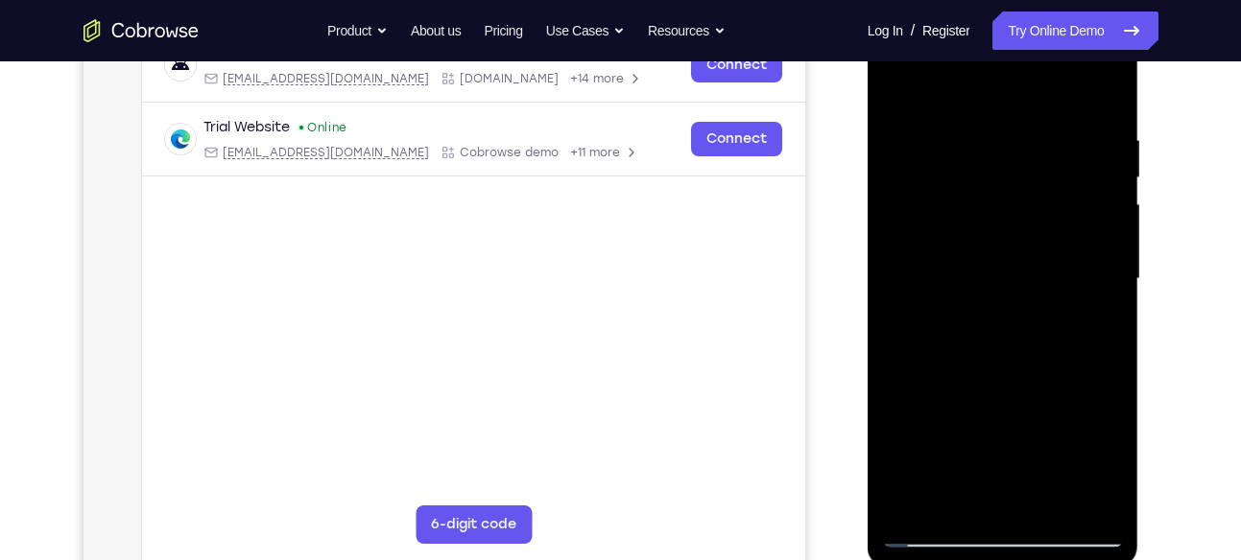
scroll to position [319, 0]
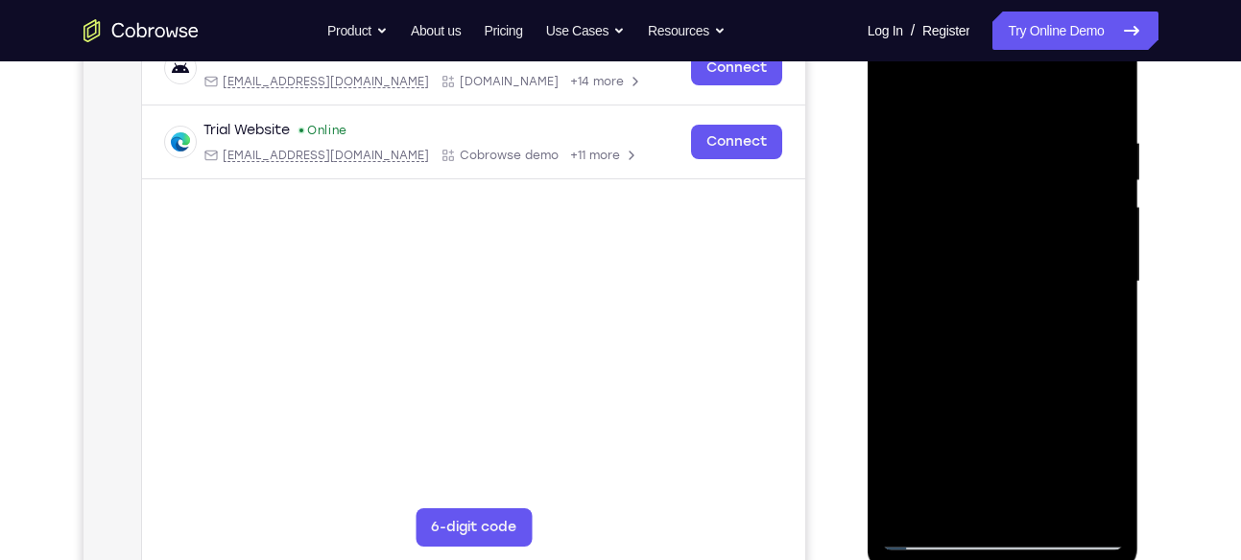
click at [1107, 405] on div at bounding box center [1003, 281] width 242 height 537
click at [1006, 188] on div at bounding box center [1003, 281] width 242 height 537
click at [928, 178] on div at bounding box center [1003, 281] width 242 height 537
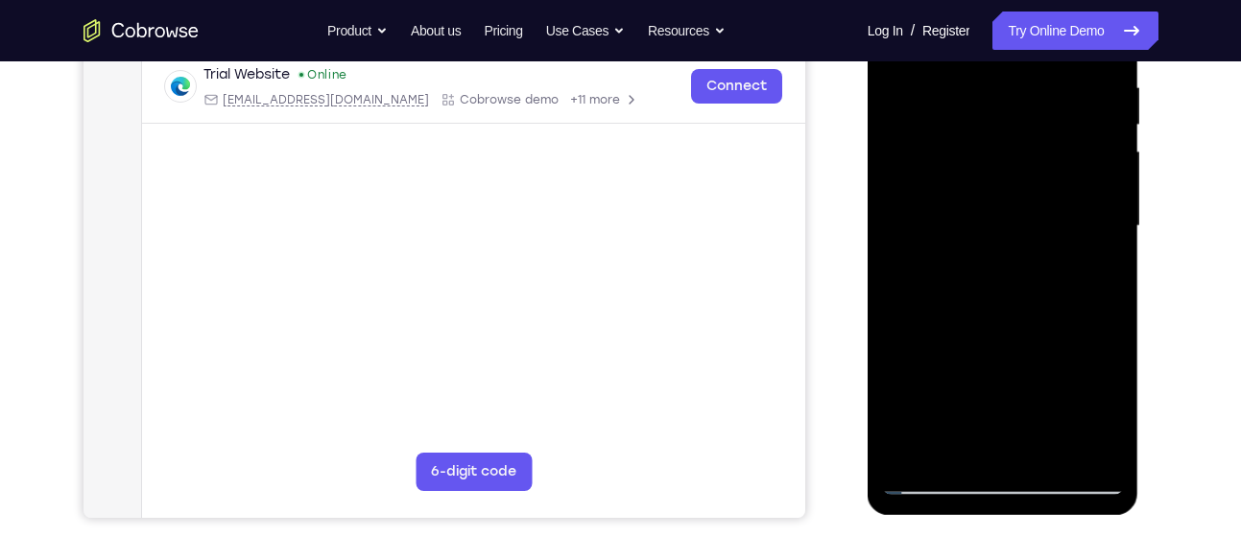
scroll to position [386, 0]
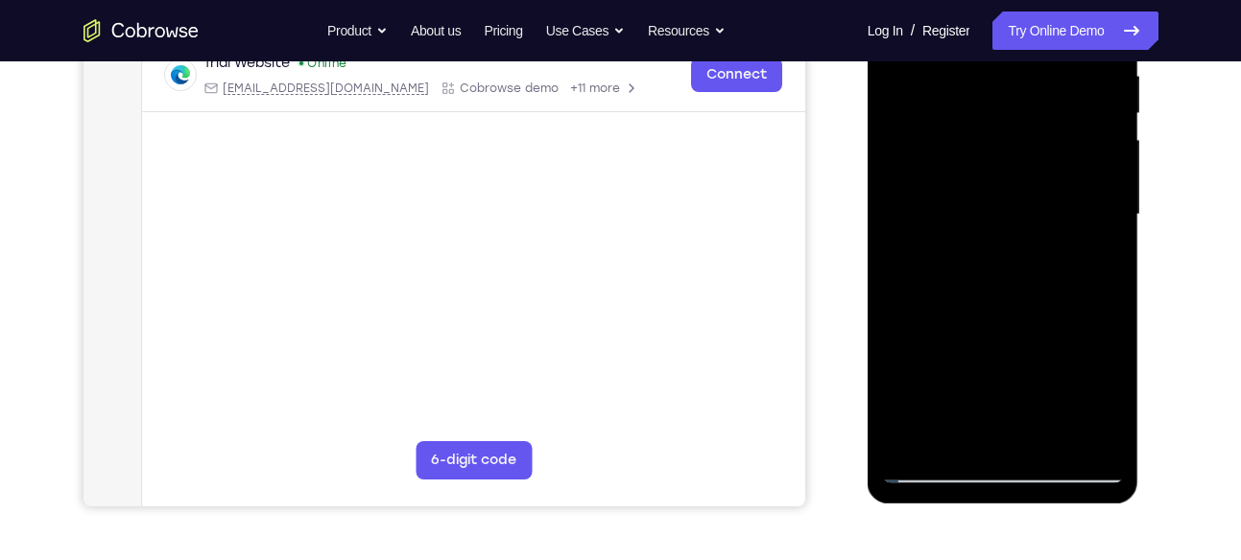
click at [1056, 431] on div at bounding box center [1003, 214] width 242 height 537
drag, startPoint x: 1041, startPoint y: 318, endPoint x: 1048, endPoint y: 131, distance: 187.2
click at [1048, 131] on div at bounding box center [1003, 214] width 242 height 537
drag, startPoint x: 1025, startPoint y: 323, endPoint x: 1046, endPoint y: 69, distance: 255.2
click at [1046, 69] on div at bounding box center [1003, 214] width 242 height 537
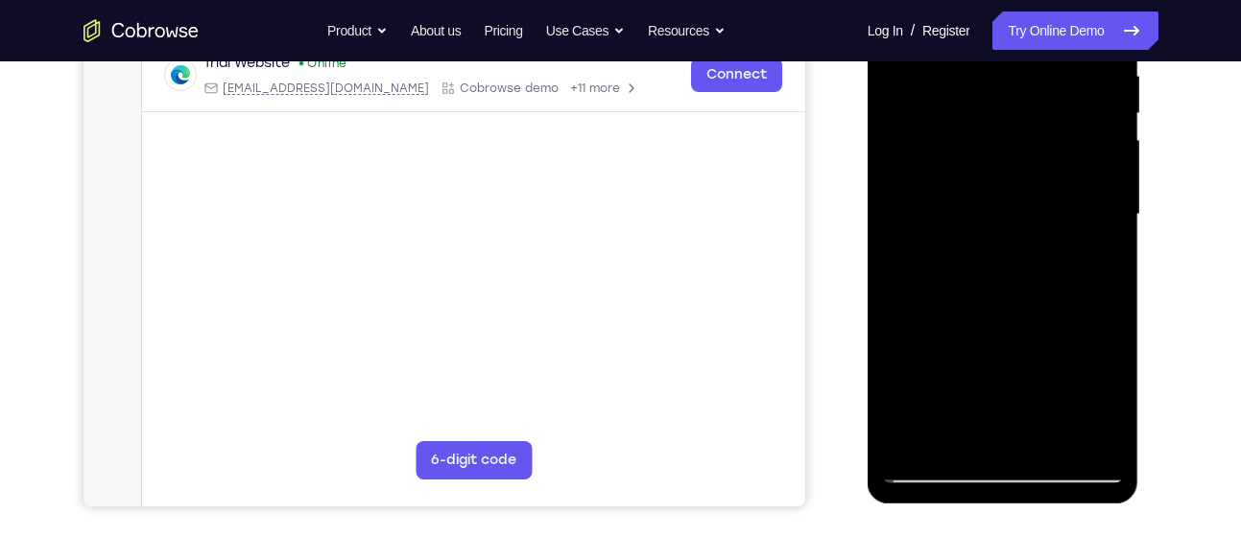
drag, startPoint x: 1011, startPoint y: 312, endPoint x: 1014, endPoint y: 69, distance: 242.8
click at [1014, 69] on div at bounding box center [1003, 214] width 242 height 537
drag, startPoint x: 1034, startPoint y: 308, endPoint x: 1034, endPoint y: 69, distance: 238.9
click at [1034, 69] on div at bounding box center [1003, 214] width 242 height 537
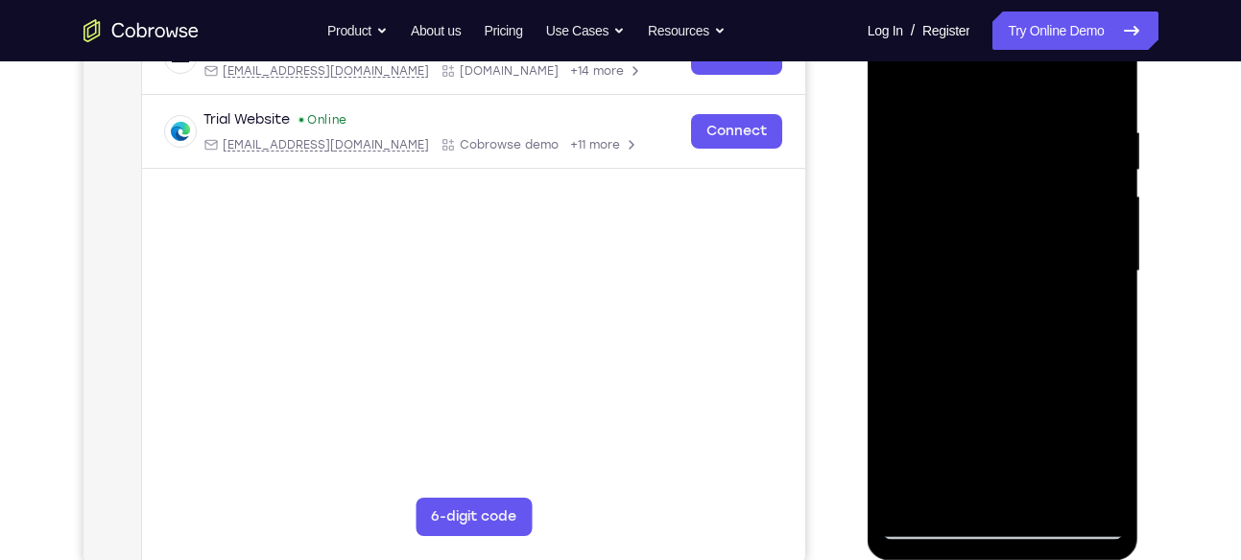
scroll to position [325, 0]
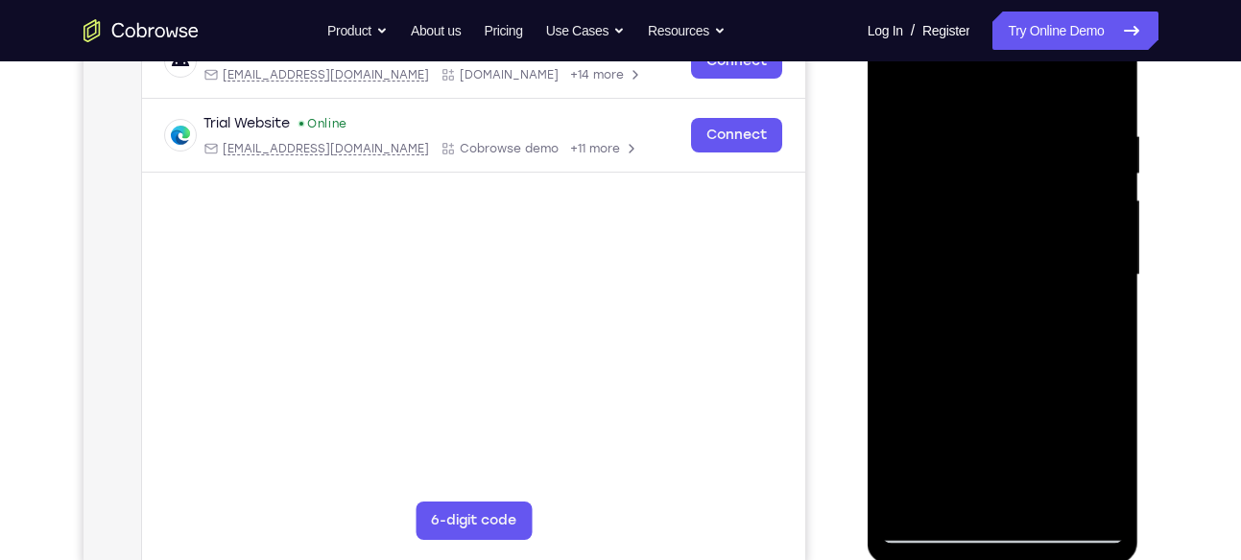
drag, startPoint x: 1034, startPoint y: 345, endPoint x: 1078, endPoint y: 69, distance: 279.7
click at [1078, 69] on div at bounding box center [1003, 275] width 242 height 537
drag, startPoint x: 1032, startPoint y: 361, endPoint x: 1044, endPoint y: 69, distance: 292.0
click at [1044, 69] on div at bounding box center [1003, 275] width 242 height 537
